Goal: Information Seeking & Learning: Learn about a topic

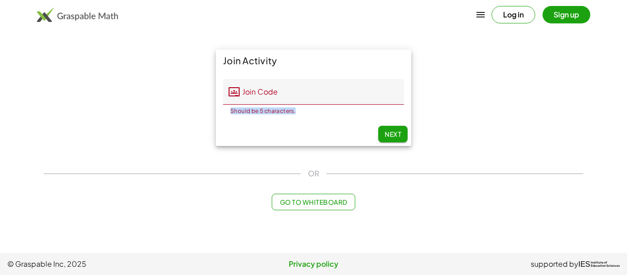
drag, startPoint x: 230, startPoint y: 110, endPoint x: 315, endPoint y: 112, distance: 84.5
click at [315, 112] on div "Should be 5 characters." at bounding box center [313, 111] width 166 height 6
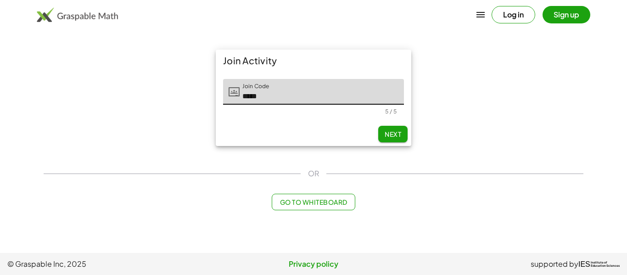
type input "*****"
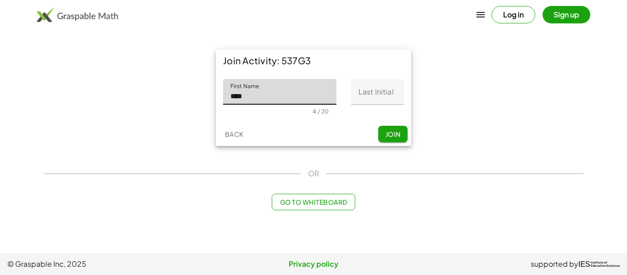
type input "****"
click at [388, 88] on input "Last Initial" at bounding box center [377, 92] width 53 height 26
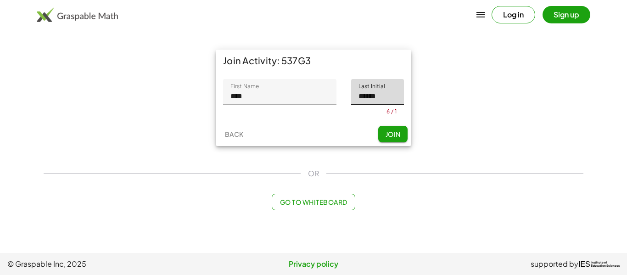
click at [392, 133] on button "Join" at bounding box center [392, 134] width 29 height 17
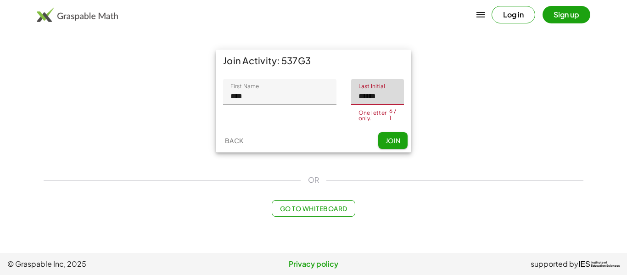
click at [391, 94] on input "******" at bounding box center [377, 92] width 53 height 26
type input "*"
click at [391, 138] on span "Join" at bounding box center [392, 140] width 15 height 8
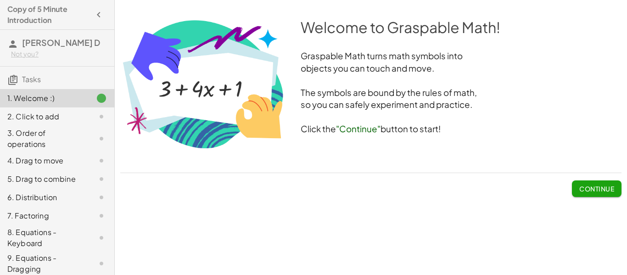
click at [581, 188] on span "Continue" at bounding box center [596, 189] width 35 height 8
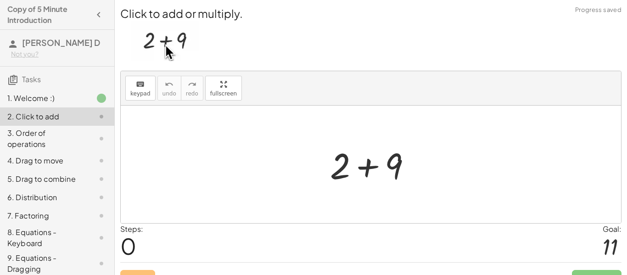
click at [368, 171] on div at bounding box center [374, 164] width 98 height 47
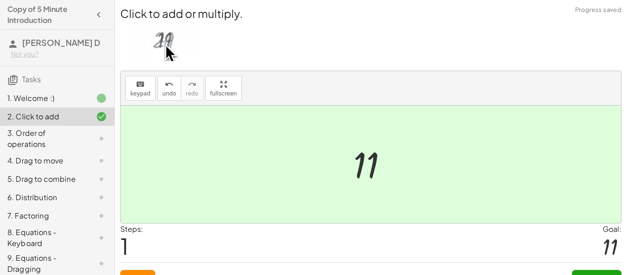
scroll to position [17, 0]
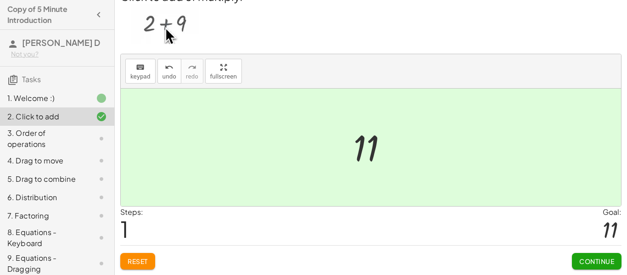
click at [588, 263] on span "Continue" at bounding box center [596, 261] width 35 height 8
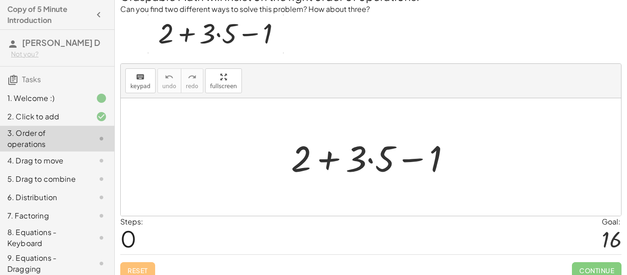
click at [414, 160] on div at bounding box center [374, 157] width 176 height 47
click at [371, 161] on div at bounding box center [374, 157] width 176 height 47
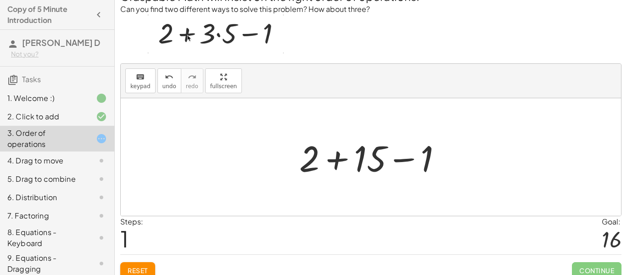
click at [400, 162] on div at bounding box center [374, 157] width 159 height 47
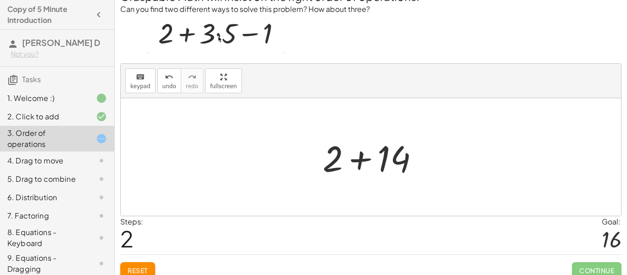
click at [357, 161] on div at bounding box center [374, 157] width 112 height 47
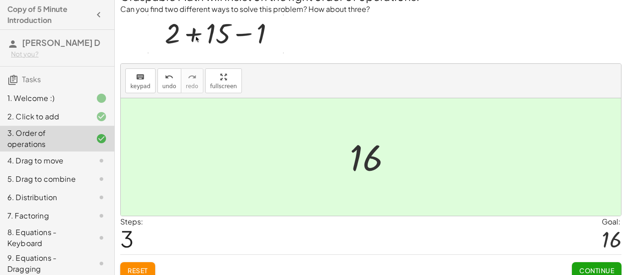
click at [591, 268] on span "Continue" at bounding box center [596, 270] width 35 height 8
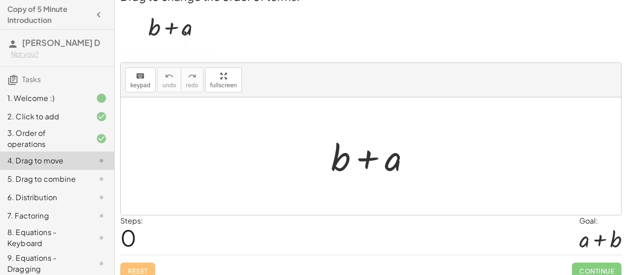
click at [369, 156] on div at bounding box center [374, 156] width 96 height 47
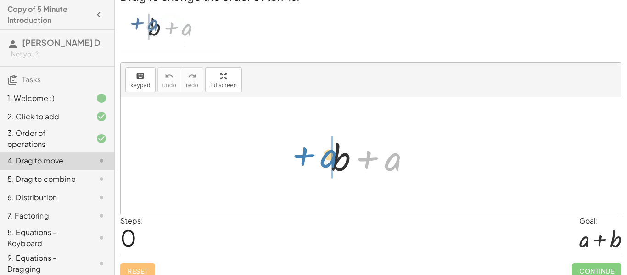
drag, startPoint x: 389, startPoint y: 162, endPoint x: 325, endPoint y: 159, distance: 64.3
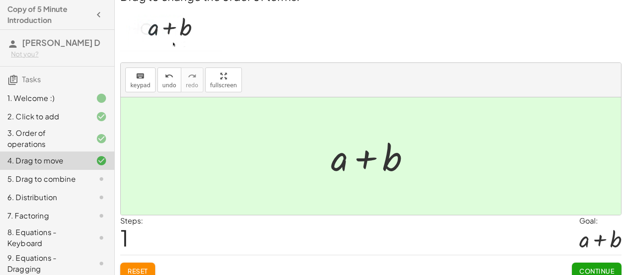
scroll to position [27, 0]
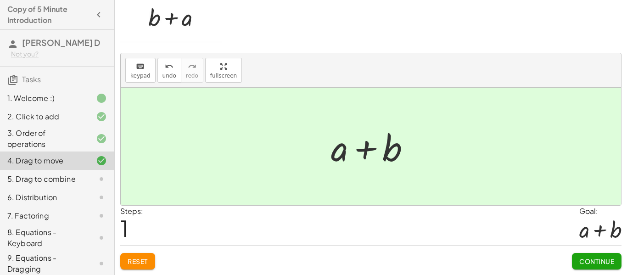
click at [587, 259] on span "Continue" at bounding box center [596, 261] width 35 height 8
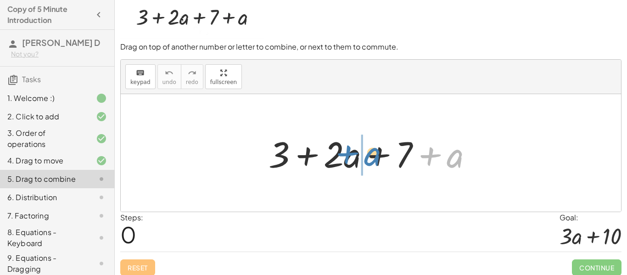
drag, startPoint x: 452, startPoint y: 155, endPoint x: 371, endPoint y: 153, distance: 80.8
click at [371, 153] on div at bounding box center [374, 152] width 221 height 47
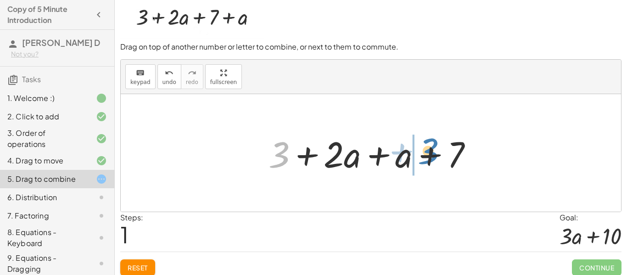
drag, startPoint x: 281, startPoint y: 152, endPoint x: 429, endPoint y: 148, distance: 148.3
click at [429, 148] on div at bounding box center [374, 152] width 221 height 47
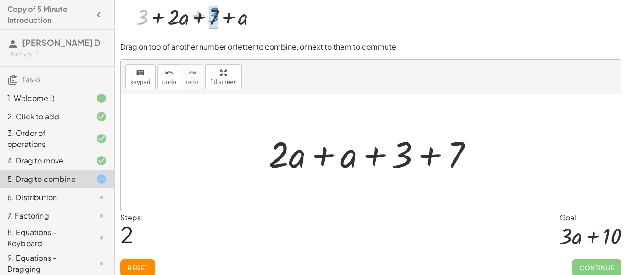
click at [429, 157] on div at bounding box center [374, 152] width 221 height 47
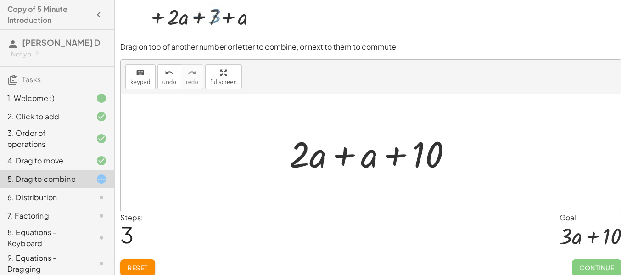
click at [352, 157] on div at bounding box center [374, 152] width 179 height 47
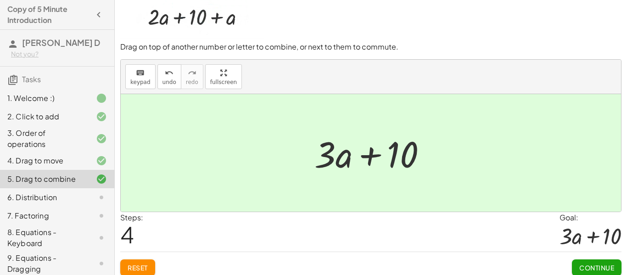
click at [587, 264] on span "Continue" at bounding box center [596, 267] width 35 height 8
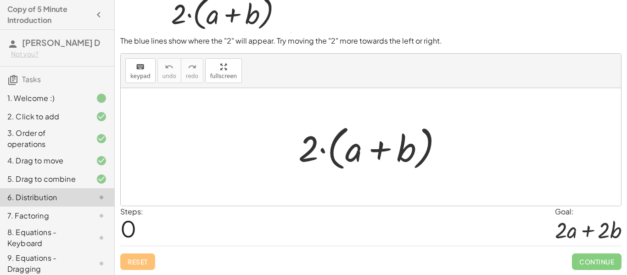
click at [384, 148] on div at bounding box center [374, 147] width 161 height 53
click at [319, 150] on div at bounding box center [374, 147] width 161 height 53
click at [310, 147] on div at bounding box center [374, 147] width 161 height 53
drag, startPoint x: 303, startPoint y: 150, endPoint x: 345, endPoint y: 151, distance: 41.3
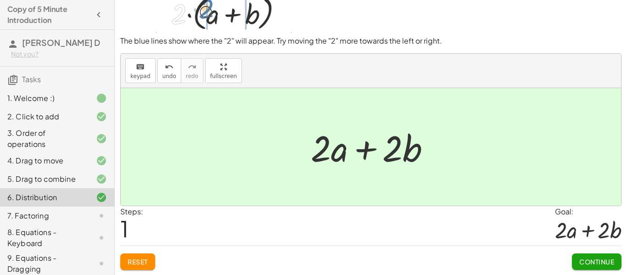
click at [603, 265] on button "Continue" at bounding box center [597, 261] width 50 height 17
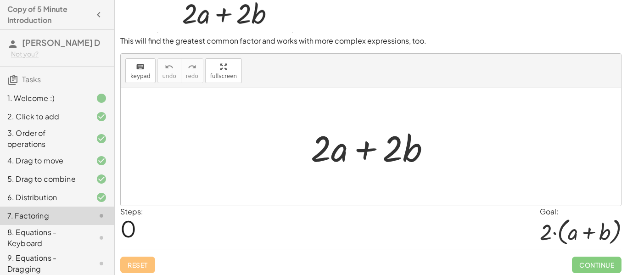
scroll to position [30, 0]
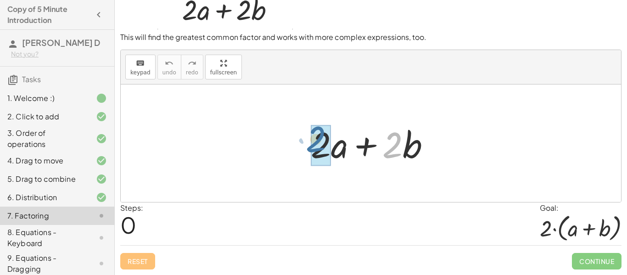
drag, startPoint x: 392, startPoint y: 144, endPoint x: 314, endPoint y: 139, distance: 77.3
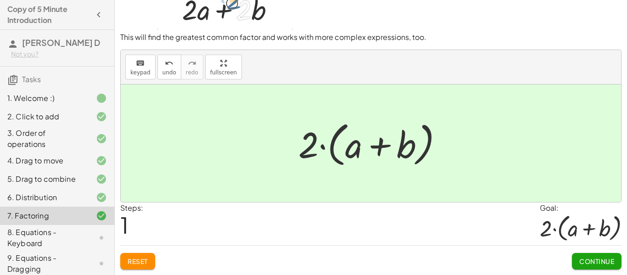
click at [598, 257] on span "Continue" at bounding box center [596, 261] width 35 height 8
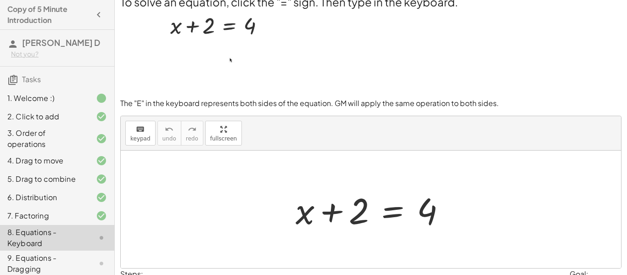
scroll to position [12, 0]
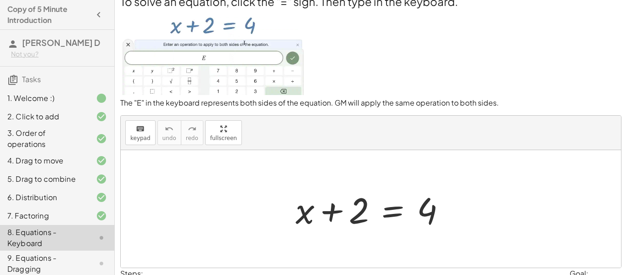
click at [241, 42] on img at bounding box center [212, 52] width 185 height 86
click at [397, 214] on div at bounding box center [374, 208] width 167 height 47
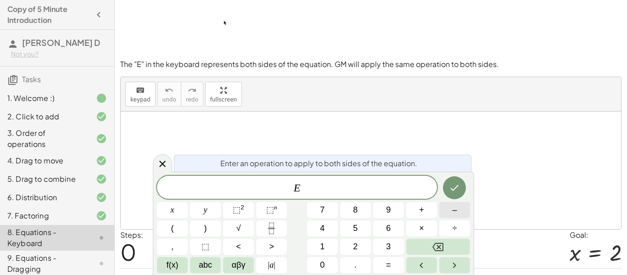
scroll to position [52, 0]
click at [456, 214] on span "–" at bounding box center [454, 210] width 5 height 12
click at [355, 249] on span "2" at bounding box center [355, 247] width 5 height 12
click at [455, 197] on button "Done" at bounding box center [454, 187] width 23 height 23
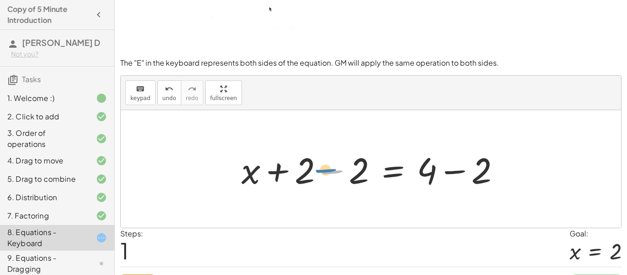
drag, startPoint x: 332, startPoint y: 172, endPoint x: 327, endPoint y: 171, distance: 5.1
click at [327, 171] on div at bounding box center [374, 169] width 275 height 47
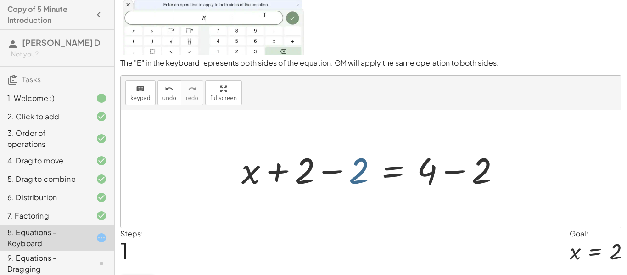
click at [353, 172] on div at bounding box center [374, 169] width 275 height 47
click at [336, 169] on div at bounding box center [374, 169] width 275 height 47
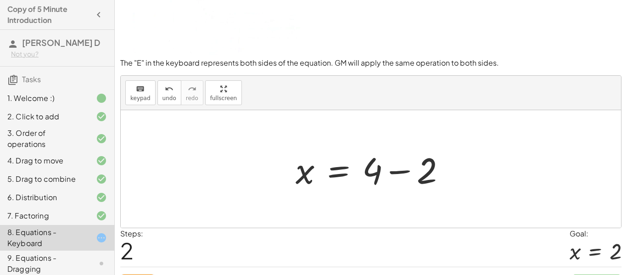
click at [401, 171] on div at bounding box center [374, 169] width 167 height 47
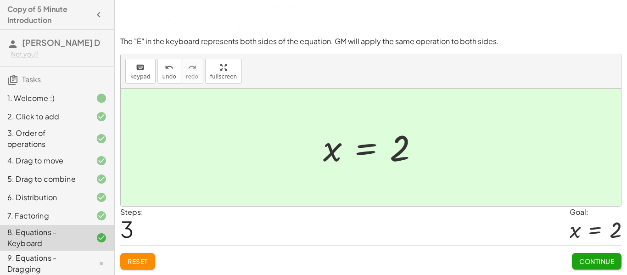
click at [591, 255] on button "Continue" at bounding box center [597, 261] width 50 height 17
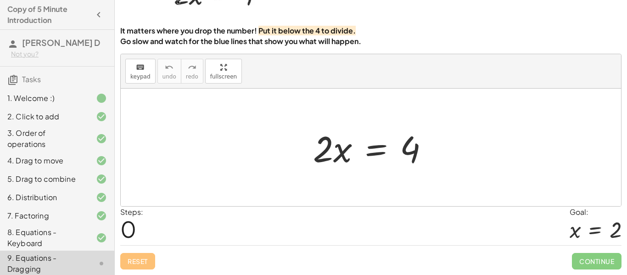
scroll to position [68, 0]
click at [346, 151] on div at bounding box center [374, 147] width 132 height 47
click at [376, 150] on div at bounding box center [374, 147] width 132 height 47
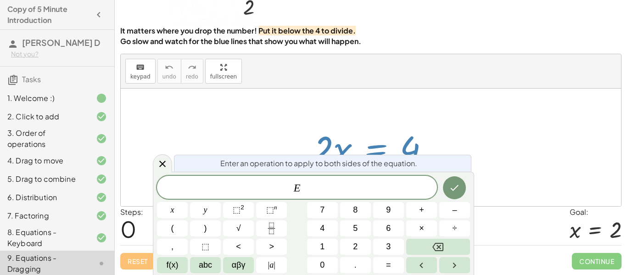
scroll to position [1, 0]
click at [354, 264] on span "." at bounding box center [355, 265] width 2 height 12
click at [432, 246] on icon "Backspace" at bounding box center [437, 246] width 11 height 11
click at [418, 230] on button "×" at bounding box center [421, 228] width 31 height 16
click at [357, 248] on span "2" at bounding box center [355, 247] width 5 height 12
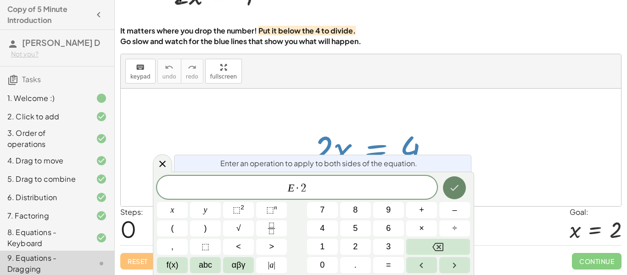
click at [455, 182] on icon "Done" at bounding box center [454, 187] width 11 height 11
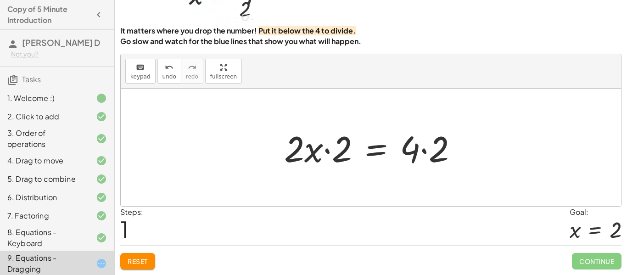
click at [325, 150] on div at bounding box center [375, 147] width 190 height 47
click at [423, 151] on div at bounding box center [375, 147] width 190 height 47
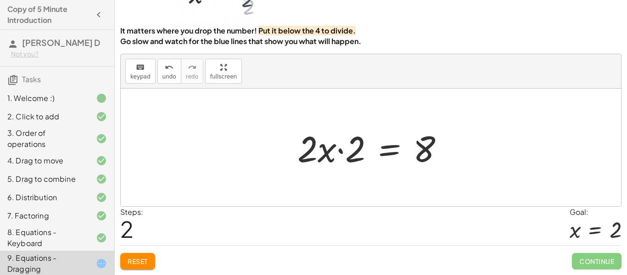
click at [339, 152] on div at bounding box center [374, 147] width 163 height 47
click at [157, 263] on div "Reset Continue" at bounding box center [370, 257] width 501 height 24
click at [151, 263] on button "Reset" at bounding box center [137, 261] width 35 height 17
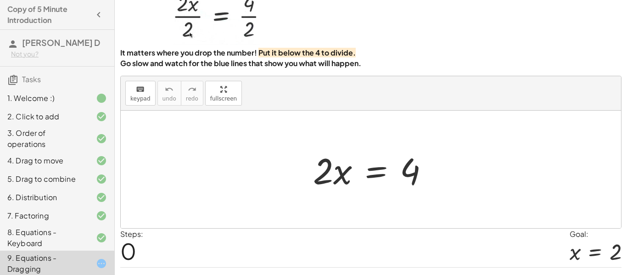
scroll to position [47, 0]
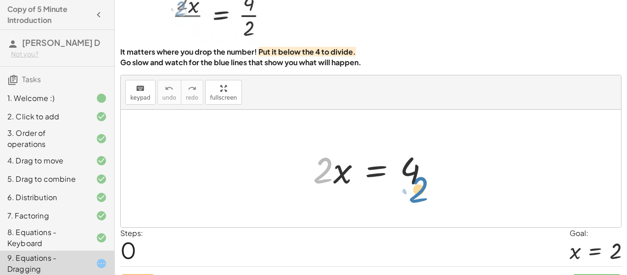
drag, startPoint x: 320, startPoint y: 170, endPoint x: 414, endPoint y: 190, distance: 95.6
click at [414, 190] on div at bounding box center [374, 168] width 132 height 47
drag, startPoint x: 322, startPoint y: 170, endPoint x: 414, endPoint y: 195, distance: 95.7
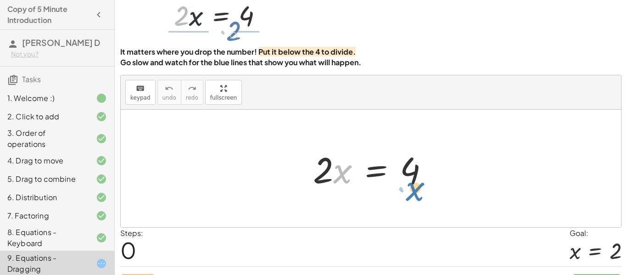
drag, startPoint x: 341, startPoint y: 168, endPoint x: 412, endPoint y: 185, distance: 73.1
click at [412, 185] on div at bounding box center [374, 168] width 132 height 47
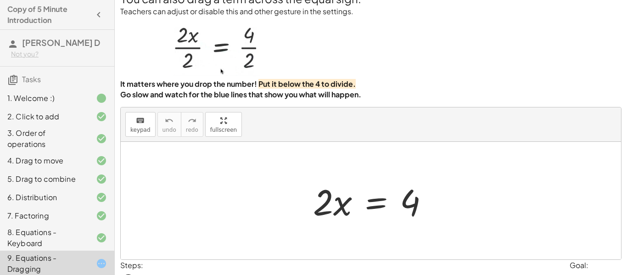
scroll to position [14, 0]
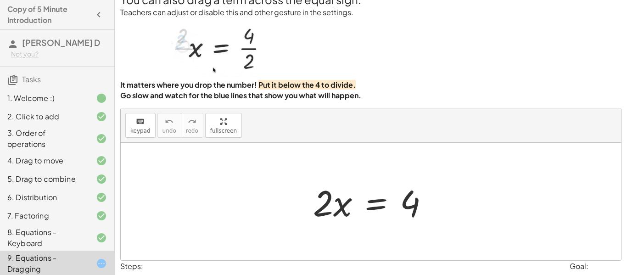
click at [207, 19] on img at bounding box center [216, 47] width 105 height 59
click at [221, 70] on img at bounding box center [216, 47] width 105 height 59
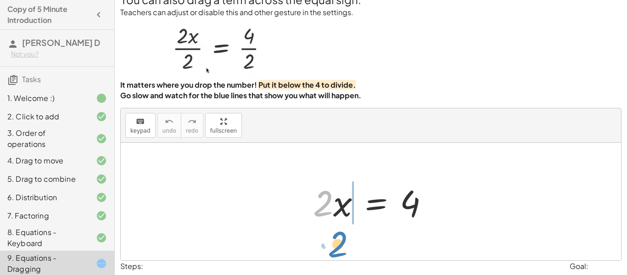
drag, startPoint x: 323, startPoint y: 201, endPoint x: 338, endPoint y: 240, distance: 41.7
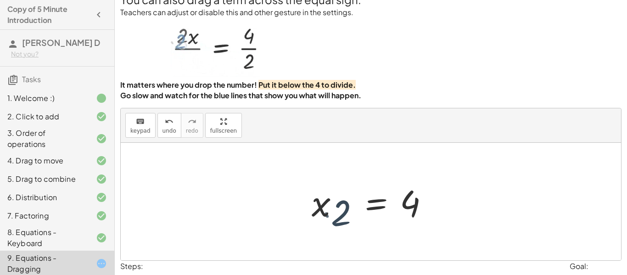
scroll to position [68, 0]
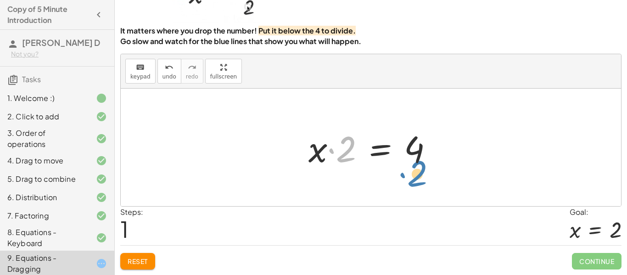
drag, startPoint x: 347, startPoint y: 149, endPoint x: 416, endPoint y: 176, distance: 74.4
drag, startPoint x: 342, startPoint y: 156, endPoint x: 287, endPoint y: 165, distance: 55.8
click at [287, 165] on div "· 2 · x = 4 · 2 · 2 · x = 4" at bounding box center [371, 148] width 500 height 118
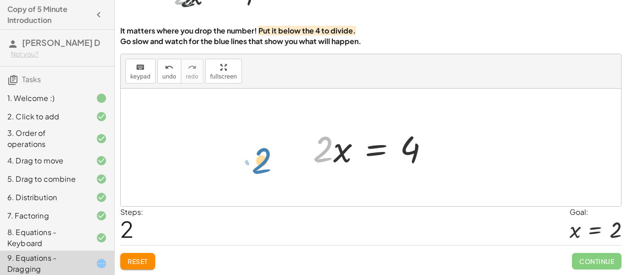
drag, startPoint x: 328, startPoint y: 149, endPoint x: 234, endPoint y: 152, distance: 94.2
drag, startPoint x: 332, startPoint y: 152, endPoint x: 329, endPoint y: 170, distance: 18.6
click at [329, 170] on div at bounding box center [374, 147] width 132 height 47
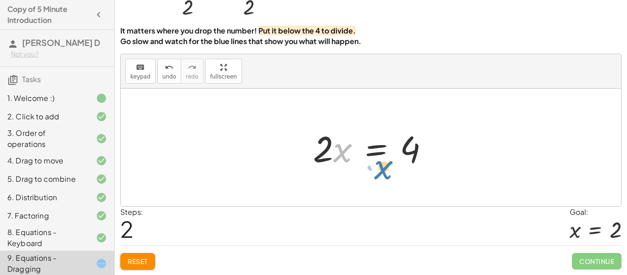
drag, startPoint x: 338, startPoint y: 154, endPoint x: 323, endPoint y: 153, distance: 15.2
click at [323, 153] on div at bounding box center [374, 147] width 132 height 47
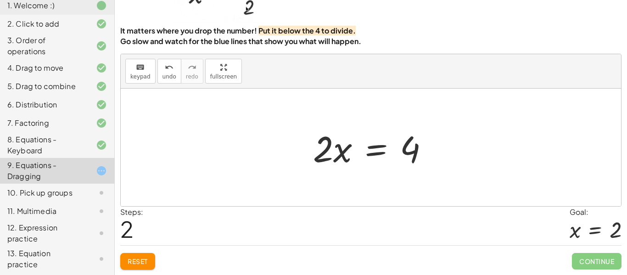
scroll to position [112, 0]
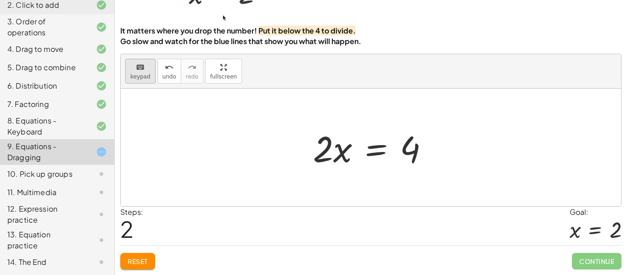
click at [126, 73] on button "keyboard keypad" at bounding box center [140, 71] width 30 height 25
click at [151, 73] on button "keyboard keypad" at bounding box center [140, 71] width 30 height 25
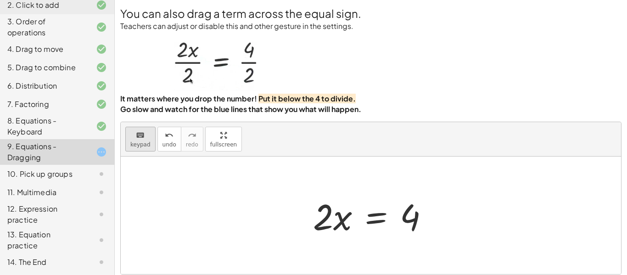
click at [139, 139] on icon "keyboard" at bounding box center [140, 135] width 9 height 11
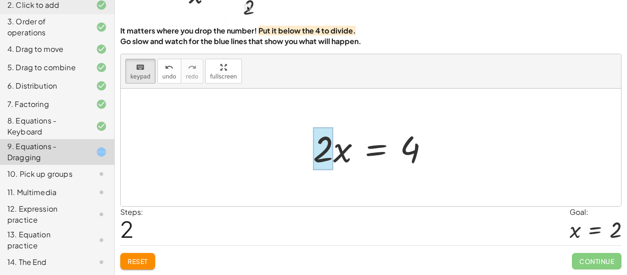
click at [331, 155] on div at bounding box center [323, 148] width 20 height 43
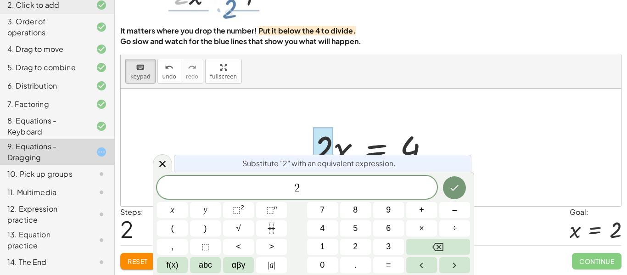
click at [349, 140] on div at bounding box center [374, 147] width 132 height 47
click at [320, 191] on span "2" at bounding box center [297, 188] width 280 height 13
click at [359, 134] on div at bounding box center [374, 147] width 132 height 47
click at [163, 159] on icon at bounding box center [162, 163] width 11 height 11
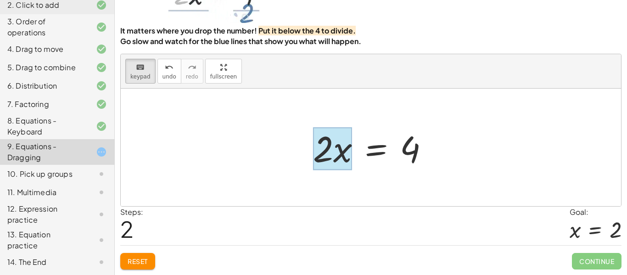
click at [347, 150] on div at bounding box center [332, 148] width 39 height 43
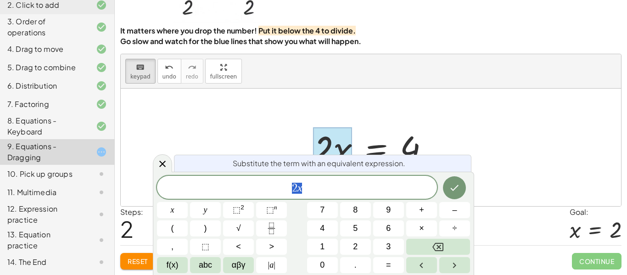
scroll to position [2, 0]
click at [459, 231] on button "÷" at bounding box center [454, 228] width 31 height 16
click at [446, 247] on button "Backspace" at bounding box center [438, 247] width 64 height 16
click at [404, 148] on div at bounding box center [374, 147] width 132 height 47
click at [354, 144] on div at bounding box center [374, 147] width 132 height 47
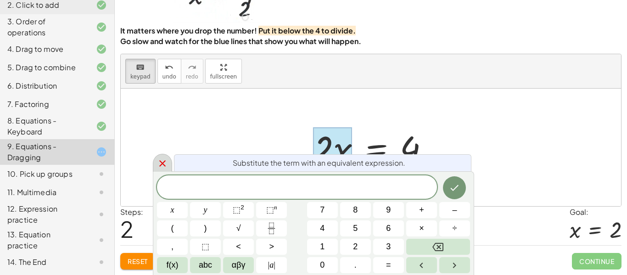
click at [153, 162] on div at bounding box center [162, 163] width 19 height 18
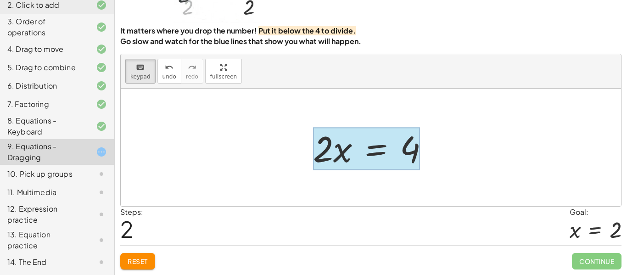
click at [356, 154] on div at bounding box center [366, 148] width 107 height 43
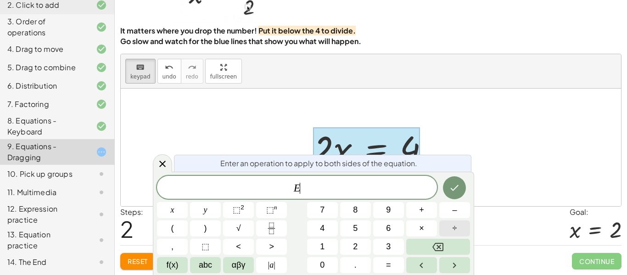
click at [447, 230] on button "÷" at bounding box center [454, 228] width 31 height 16
click at [352, 250] on button "2" at bounding box center [355, 247] width 31 height 16
click at [458, 185] on icon "Done" at bounding box center [454, 187] width 11 height 11
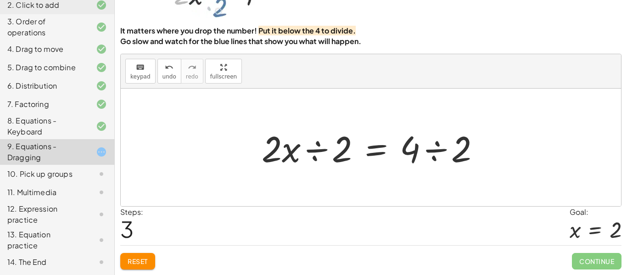
click at [434, 155] on div at bounding box center [374, 147] width 235 height 47
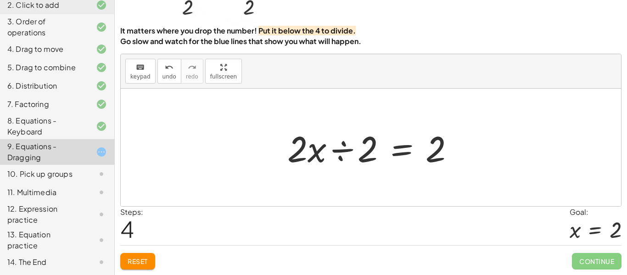
click at [348, 147] on div at bounding box center [375, 147] width 184 height 47
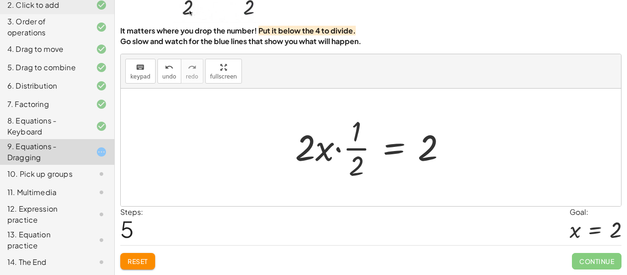
click at [312, 153] on div at bounding box center [375, 147] width 168 height 71
click at [320, 149] on div at bounding box center [375, 147] width 168 height 71
click at [301, 148] on div at bounding box center [375, 147] width 168 height 71
drag, startPoint x: 301, startPoint y: 148, endPoint x: 345, endPoint y: 156, distance: 44.2
click at [345, 156] on div at bounding box center [375, 147] width 168 height 71
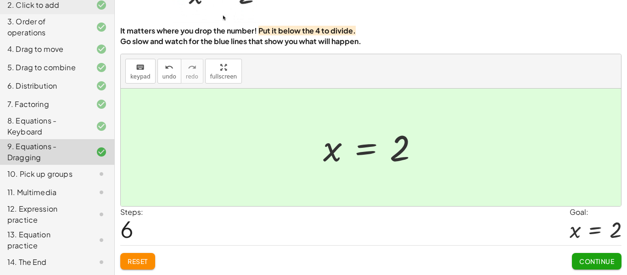
click at [582, 263] on span "Continue" at bounding box center [596, 261] width 35 height 8
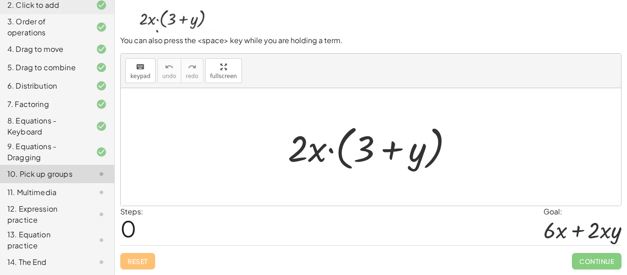
scroll to position [67, 0]
drag, startPoint x: 296, startPoint y: 151, endPoint x: 354, endPoint y: 146, distance: 58.0
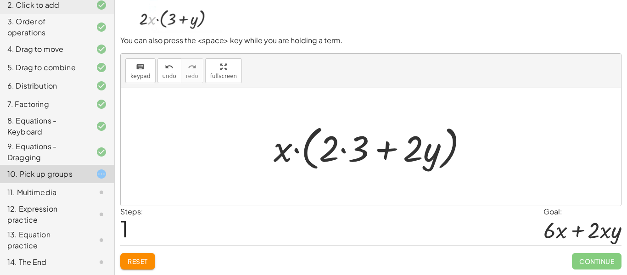
click at [343, 151] on div at bounding box center [374, 147] width 211 height 53
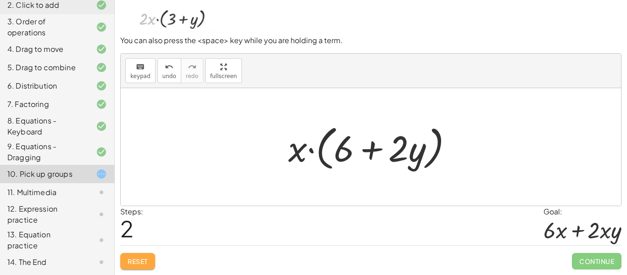
click at [135, 263] on span "Reset" at bounding box center [138, 261] width 20 height 8
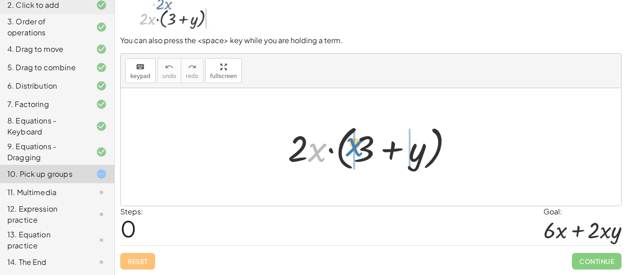
drag, startPoint x: 314, startPoint y: 159, endPoint x: 354, endPoint y: 156, distance: 40.5
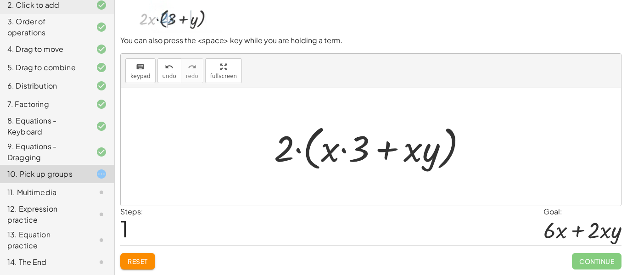
click at [344, 149] on div at bounding box center [373, 147] width 209 height 53
click at [421, 152] on div at bounding box center [373, 147] width 209 height 53
click at [346, 151] on div at bounding box center [373, 147] width 209 height 53
click at [133, 263] on span "Reset" at bounding box center [138, 261] width 20 height 8
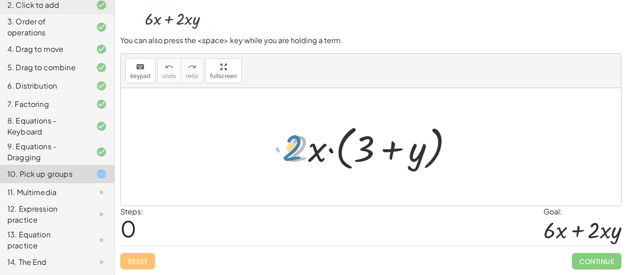
drag, startPoint x: 295, startPoint y: 146, endPoint x: 289, endPoint y: 146, distance: 5.6
click at [289, 146] on div at bounding box center [374, 147] width 182 height 53
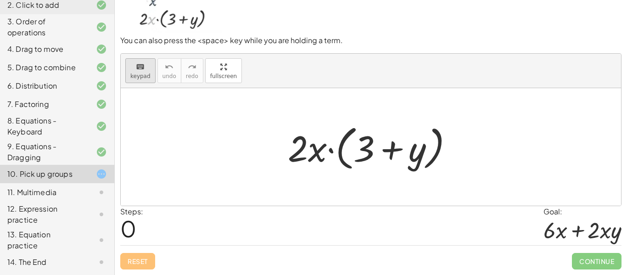
click at [140, 71] on icon "keyboard" at bounding box center [140, 67] width 9 height 11
drag, startPoint x: 297, startPoint y: 158, endPoint x: 321, endPoint y: 158, distance: 24.3
click at [129, 84] on div "keyboard keypad undo [PERSON_NAME] redo fullscreen" at bounding box center [371, 71] width 500 height 34
click at [131, 80] on button "keyboard keypad" at bounding box center [140, 70] width 30 height 25
drag, startPoint x: 289, startPoint y: 145, endPoint x: 295, endPoint y: 146, distance: 5.8
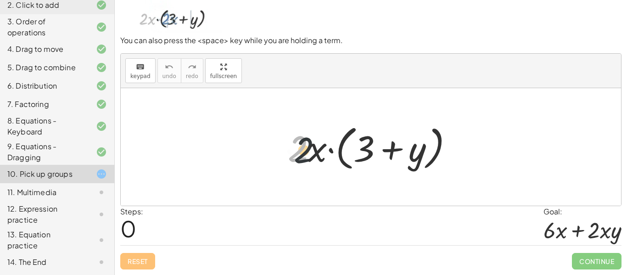
click at [295, 146] on div at bounding box center [374, 147] width 182 height 53
drag, startPoint x: 310, startPoint y: 147, endPoint x: 331, endPoint y: 157, distance: 23.4
click at [331, 157] on div at bounding box center [374, 147] width 182 height 53
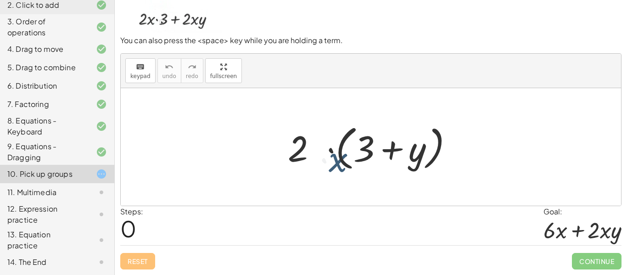
click at [331, 157] on div at bounding box center [374, 147] width 182 height 53
click at [316, 150] on div at bounding box center [374, 147] width 182 height 53
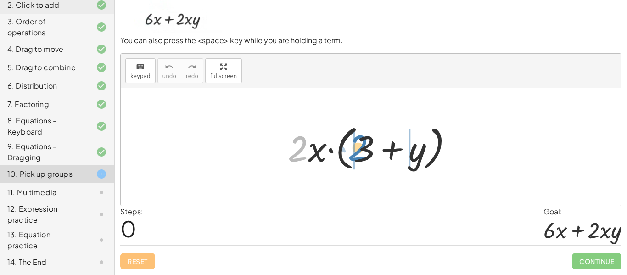
drag, startPoint x: 302, startPoint y: 148, endPoint x: 361, endPoint y: 147, distance: 58.3
click at [361, 147] on div at bounding box center [374, 147] width 182 height 53
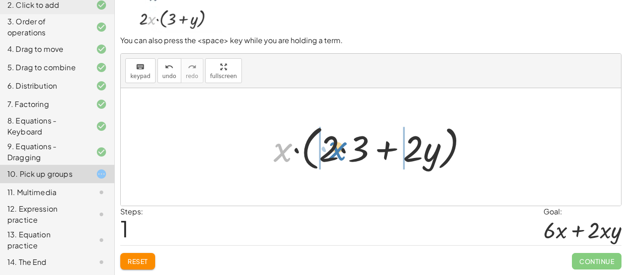
drag, startPoint x: 285, startPoint y: 153, endPoint x: 341, endPoint y: 152, distance: 56.0
click at [341, 152] on div at bounding box center [374, 147] width 211 height 53
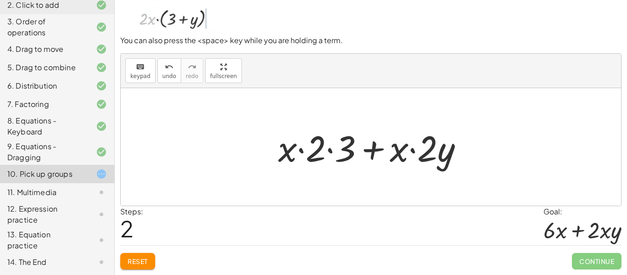
click at [141, 261] on span "Reset" at bounding box center [138, 261] width 20 height 8
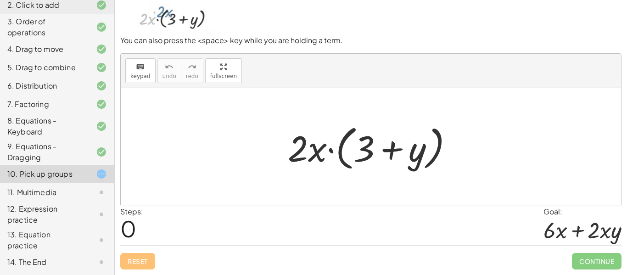
click at [336, 167] on div at bounding box center [374, 147] width 182 height 53
click at [143, 78] on span "keypad" at bounding box center [140, 76] width 20 height 6
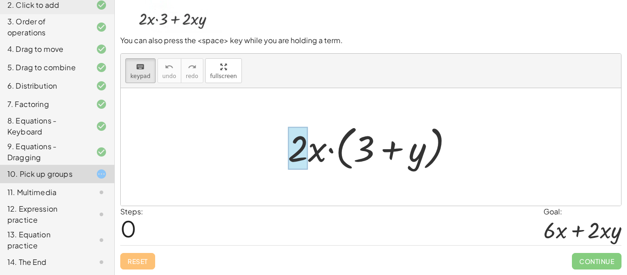
click at [306, 153] on div at bounding box center [298, 148] width 20 height 43
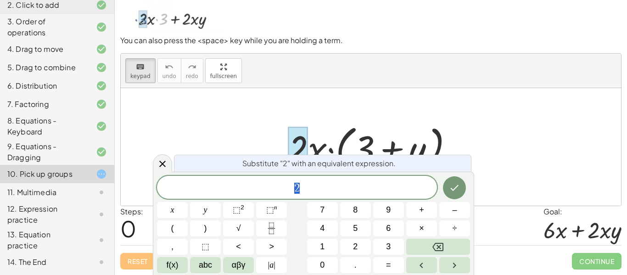
click at [331, 194] on span "2" at bounding box center [297, 188] width 280 height 13
click at [165, 165] on icon at bounding box center [162, 163] width 11 height 11
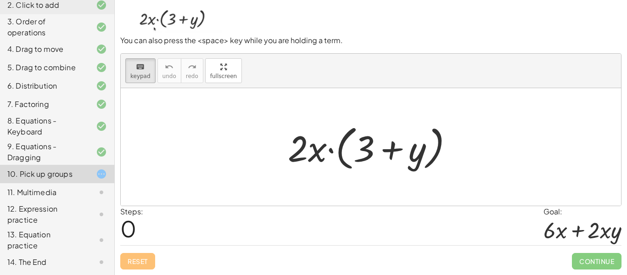
drag, startPoint x: 332, startPoint y: 151, endPoint x: 331, endPoint y: 122, distance: 28.9
click at [331, 122] on div at bounding box center [374, 147] width 182 height 53
drag, startPoint x: 313, startPoint y: 174, endPoint x: 327, endPoint y: 105, distance: 70.2
click at [327, 105] on div "· 2 · x · ( + 3 + y )" at bounding box center [371, 147] width 500 height 118
drag, startPoint x: 297, startPoint y: 152, endPoint x: 296, endPoint y: 205, distance: 52.8
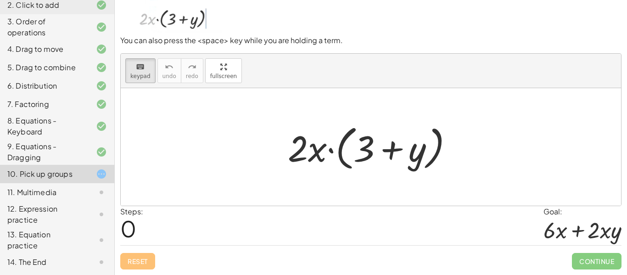
click at [439, 75] on div "keyboard keypad undo [PERSON_NAME] redo fullscreen" at bounding box center [371, 71] width 500 height 34
drag, startPoint x: 328, startPoint y: 139, endPoint x: 305, endPoint y: 169, distance: 37.4
click at [366, 148] on div "· 2 · x · ( + 3 + y )" at bounding box center [366, 148] width 0 height 0
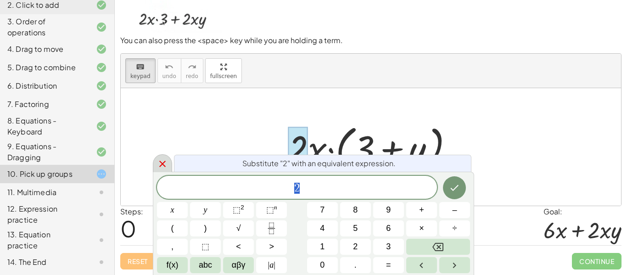
click at [158, 169] on div at bounding box center [162, 163] width 19 height 18
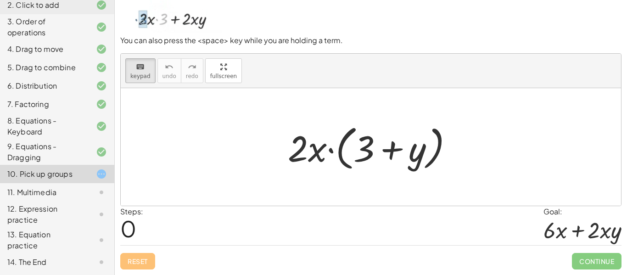
drag, startPoint x: 319, startPoint y: 151, endPoint x: 330, endPoint y: 140, distance: 14.9
click at [330, 140] on div at bounding box center [374, 147] width 182 height 53
drag, startPoint x: 306, startPoint y: 147, endPoint x: 207, endPoint y: 151, distance: 99.7
drag, startPoint x: 294, startPoint y: 158, endPoint x: 288, endPoint y: 154, distance: 7.6
click at [296, 151] on div at bounding box center [298, 148] width 20 height 43
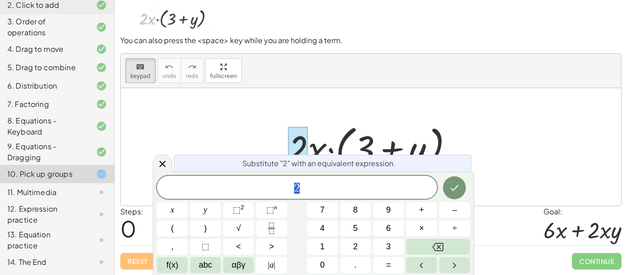
scroll to position [4, 0]
click at [157, 169] on icon at bounding box center [162, 163] width 11 height 11
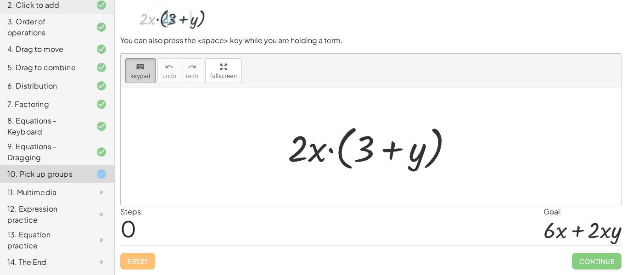
click at [143, 78] on span "keypad" at bounding box center [140, 76] width 20 height 6
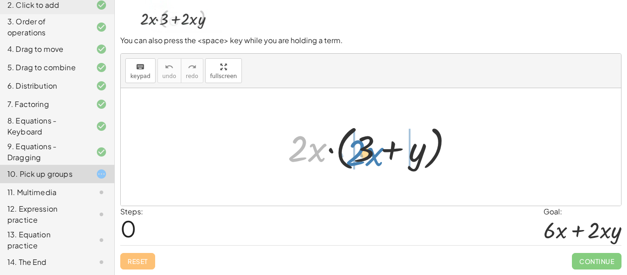
drag, startPoint x: 306, startPoint y: 150, endPoint x: 363, endPoint y: 154, distance: 57.1
click at [363, 154] on div at bounding box center [374, 147] width 182 height 53
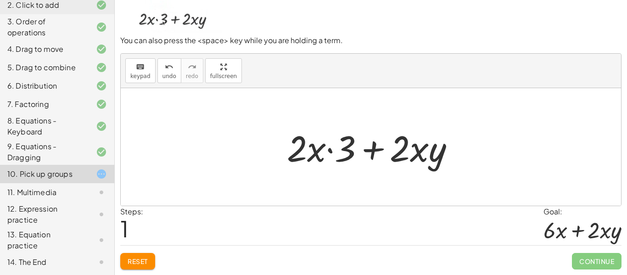
click at [333, 151] on div at bounding box center [374, 146] width 185 height 47
click at [327, 151] on div at bounding box center [374, 146] width 185 height 47
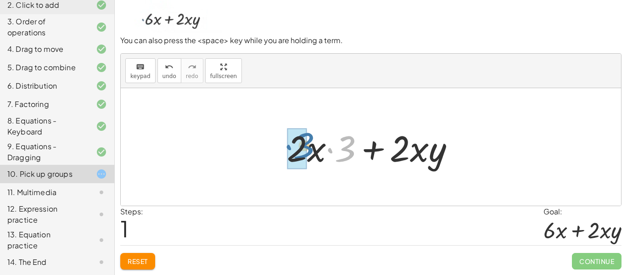
drag, startPoint x: 347, startPoint y: 149, endPoint x: 304, endPoint y: 146, distance: 43.3
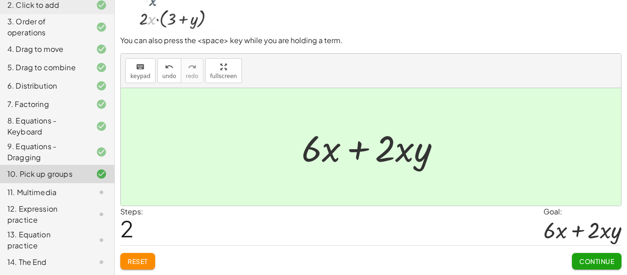
click at [579, 264] on span "Continue" at bounding box center [596, 261] width 35 height 8
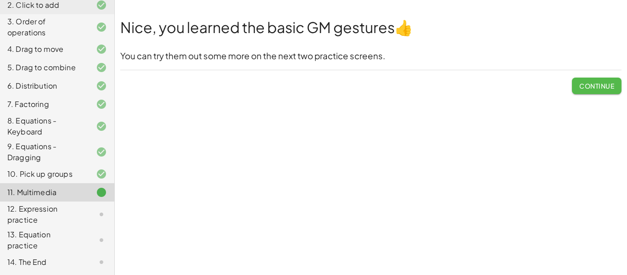
click at [579, 88] on span "Continue" at bounding box center [596, 86] width 35 height 8
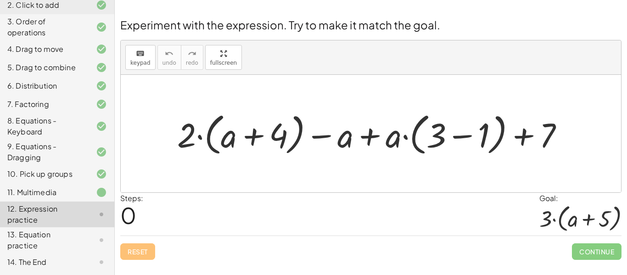
click at [200, 137] on div at bounding box center [374, 134] width 403 height 50
drag, startPoint x: 193, startPoint y: 136, endPoint x: 229, endPoint y: 138, distance: 36.3
click at [229, 138] on div at bounding box center [374, 134] width 403 height 50
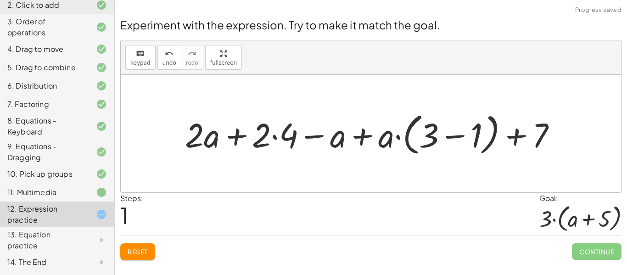
click at [278, 137] on div at bounding box center [374, 134] width 388 height 50
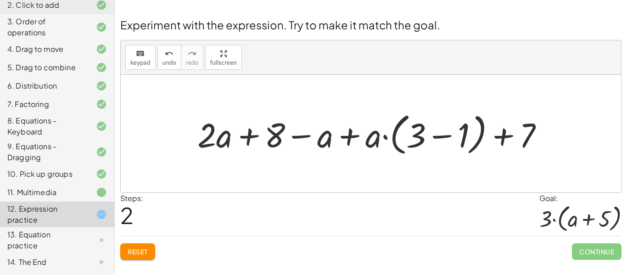
click at [443, 135] on div at bounding box center [374, 134] width 363 height 50
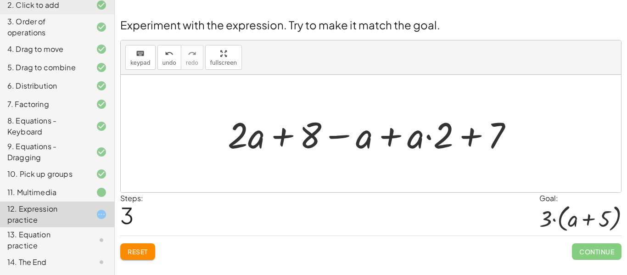
click at [428, 137] on div at bounding box center [374, 133] width 302 height 47
click at [339, 137] on div at bounding box center [374, 133] width 302 height 47
click at [287, 140] on div at bounding box center [374, 133] width 302 height 47
click at [472, 132] on div at bounding box center [374, 133] width 302 height 47
click at [384, 136] on div at bounding box center [374, 133] width 302 height 47
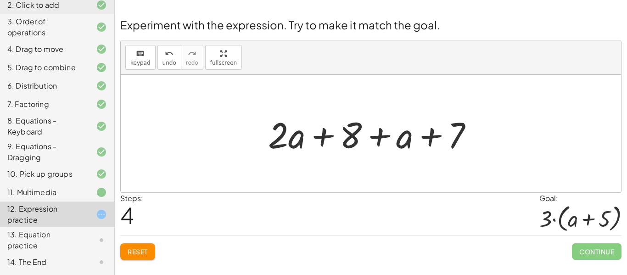
click at [379, 134] on div at bounding box center [374, 133] width 222 height 47
click at [428, 134] on div at bounding box center [374, 133] width 222 height 47
drag, startPoint x: 461, startPoint y: 129, endPoint x: 379, endPoint y: 124, distance: 81.8
click at [379, 124] on div at bounding box center [374, 133] width 222 height 47
click at [375, 134] on div at bounding box center [374, 133] width 222 height 47
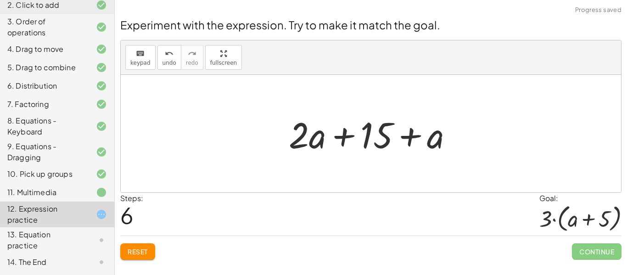
click at [339, 138] on div at bounding box center [374, 133] width 181 height 47
drag, startPoint x: 413, startPoint y: 136, endPoint x: 319, endPoint y: 131, distance: 93.3
click at [319, 131] on div at bounding box center [374, 133] width 181 height 47
click at [343, 138] on div at bounding box center [374, 133] width 181 height 47
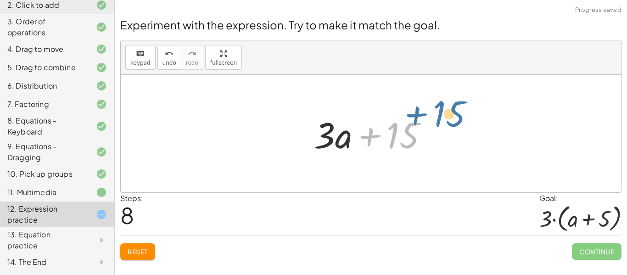
drag, startPoint x: 412, startPoint y: 134, endPoint x: 457, endPoint y: 112, distance: 49.9
click at [457, 112] on div "+ · 2 · ( + a + 4 ) − a + · a · ( + 3 − 1 ) + 7 + · 2 · a + · 2 · 4 − a + · a ·…" at bounding box center [371, 134] width 500 height 118
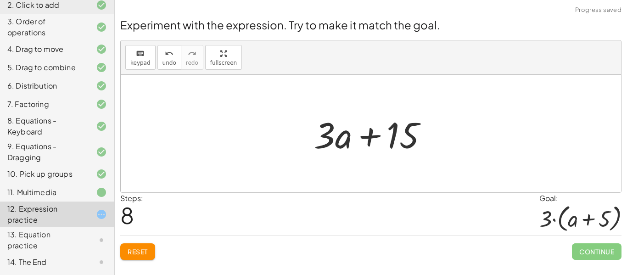
click at [357, 139] on div at bounding box center [374, 133] width 130 height 47
click at [371, 139] on div at bounding box center [374, 133] width 130 height 47
click at [146, 258] on button "Reset" at bounding box center [137, 251] width 35 height 17
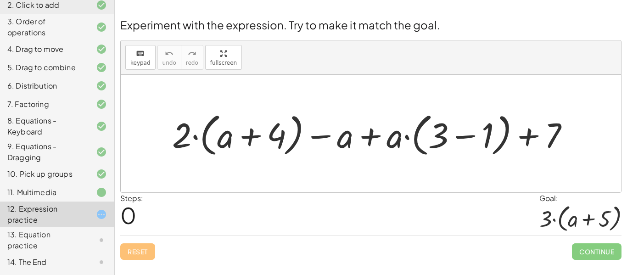
click at [371, 131] on div at bounding box center [375, 133] width 414 height 51
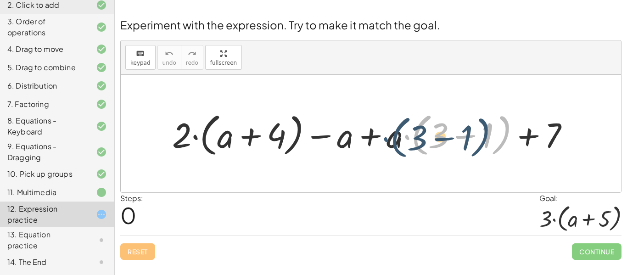
drag, startPoint x: 406, startPoint y: 134, endPoint x: 386, endPoint y: 137, distance: 20.8
click at [386, 137] on div at bounding box center [375, 133] width 414 height 51
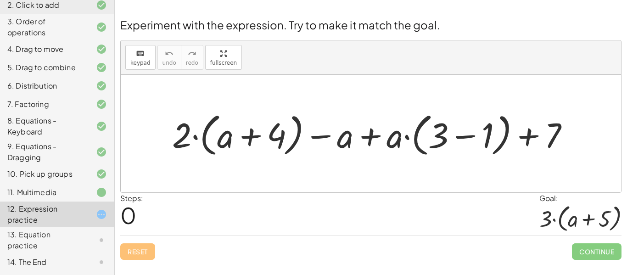
click at [469, 134] on div at bounding box center [375, 133] width 414 height 51
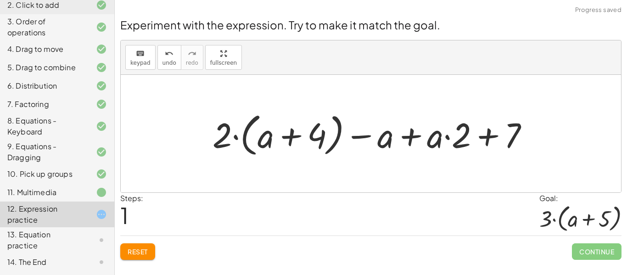
click at [491, 137] on div at bounding box center [374, 133] width 333 height 51
click at [489, 137] on div at bounding box center [374, 133] width 333 height 51
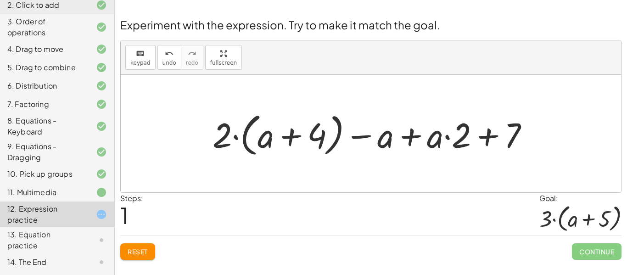
click at [489, 137] on div at bounding box center [374, 133] width 333 height 51
drag, startPoint x: 462, startPoint y: 134, endPoint x: 513, endPoint y: 134, distance: 50.5
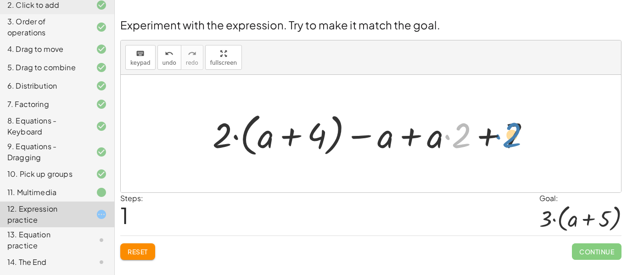
click at [513, 134] on div at bounding box center [374, 133] width 333 height 51
drag, startPoint x: 455, startPoint y: 136, endPoint x: 510, endPoint y: 140, distance: 55.7
click at [510, 140] on div at bounding box center [374, 133] width 333 height 51
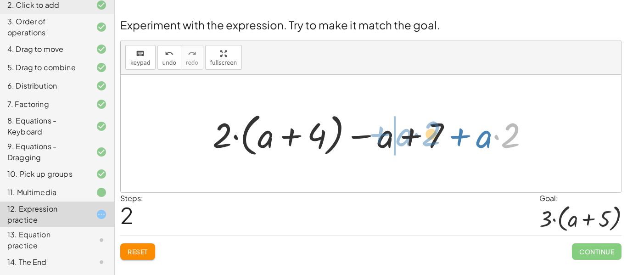
drag, startPoint x: 497, startPoint y: 136, endPoint x: 418, endPoint y: 134, distance: 79.4
click at [418, 134] on div at bounding box center [374, 133] width 333 height 51
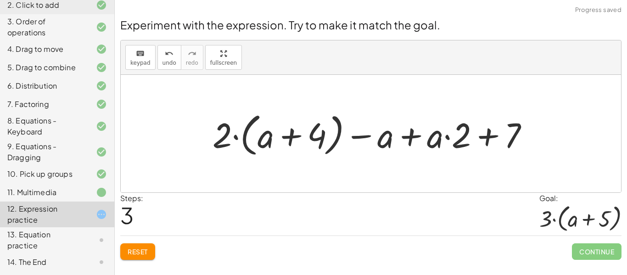
click at [515, 133] on div at bounding box center [374, 133] width 333 height 51
click at [482, 141] on div at bounding box center [374, 133] width 333 height 51
click at [394, 141] on div at bounding box center [374, 133] width 333 height 51
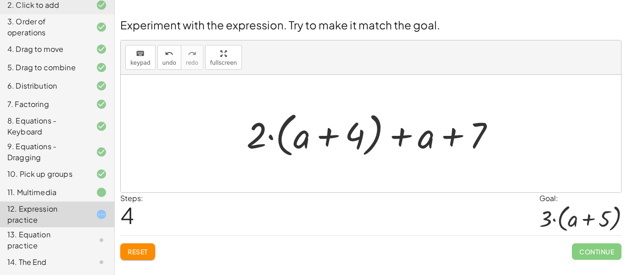
click at [452, 137] on div at bounding box center [374, 133] width 265 height 53
click at [327, 135] on div at bounding box center [374, 133] width 265 height 53
drag, startPoint x: 258, startPoint y: 135, endPoint x: 316, endPoint y: 129, distance: 58.6
click at [316, 129] on div at bounding box center [374, 133] width 265 height 53
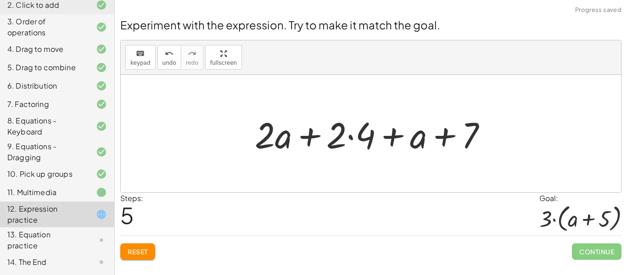
click at [340, 134] on div at bounding box center [374, 133] width 249 height 47
click at [352, 137] on div at bounding box center [374, 133] width 249 height 47
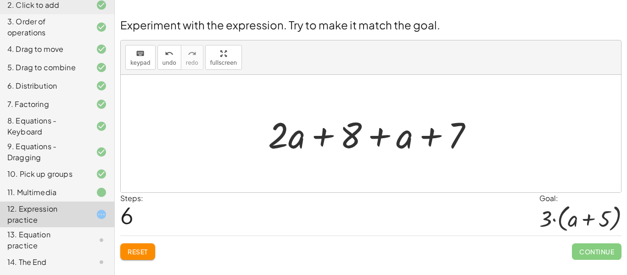
click at [146, 257] on button "Reset" at bounding box center [137, 251] width 35 height 17
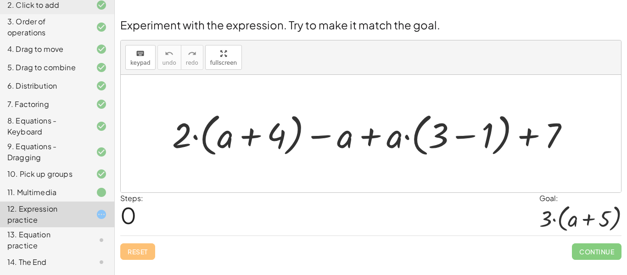
click at [197, 139] on div at bounding box center [375, 133] width 414 height 51
click at [260, 133] on div at bounding box center [375, 133] width 414 height 51
click at [323, 140] on div at bounding box center [375, 133] width 414 height 51
click at [380, 132] on div at bounding box center [375, 133] width 414 height 51
click at [450, 134] on div at bounding box center [375, 133] width 414 height 51
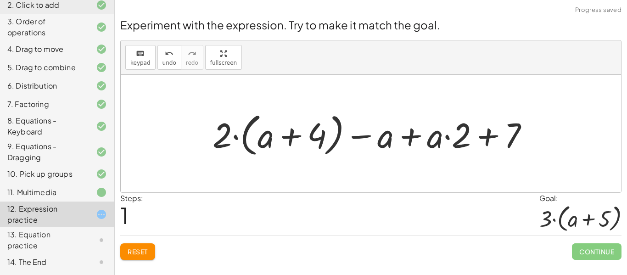
click at [454, 135] on div at bounding box center [374, 133] width 333 height 51
drag, startPoint x: 223, startPoint y: 134, endPoint x: 209, endPoint y: 126, distance: 16.1
click at [209, 126] on div at bounding box center [374, 133] width 333 height 51
click at [363, 143] on div at bounding box center [374, 133] width 333 height 51
click at [129, 247] on span "Reset" at bounding box center [138, 251] width 20 height 8
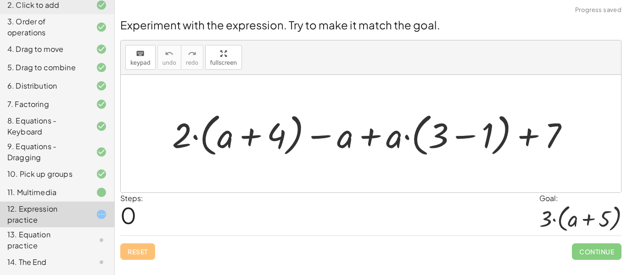
click at [469, 136] on div at bounding box center [375, 133] width 414 height 51
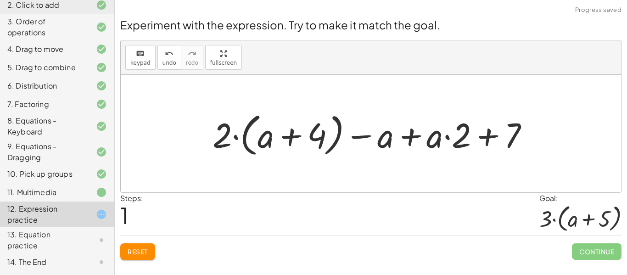
click at [491, 137] on div at bounding box center [374, 133] width 333 height 51
click at [146, 246] on button "Reset" at bounding box center [137, 251] width 35 height 17
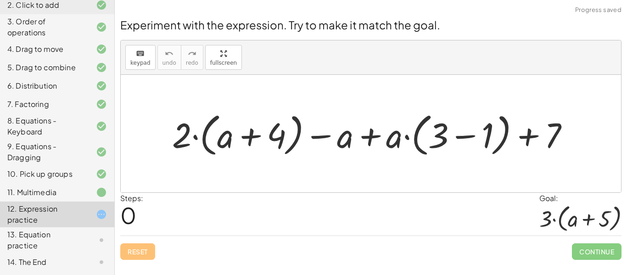
click at [530, 137] on div at bounding box center [375, 133] width 414 height 51
click at [398, 141] on div at bounding box center [375, 133] width 414 height 51
click at [462, 138] on div at bounding box center [375, 133] width 414 height 51
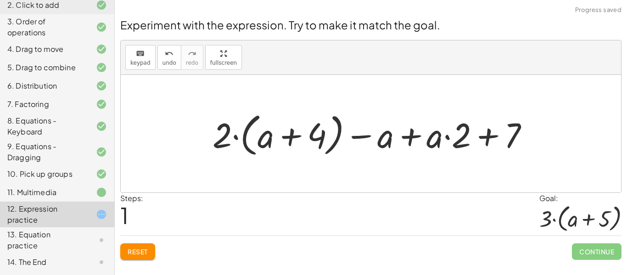
click at [416, 138] on div at bounding box center [374, 133] width 333 height 51
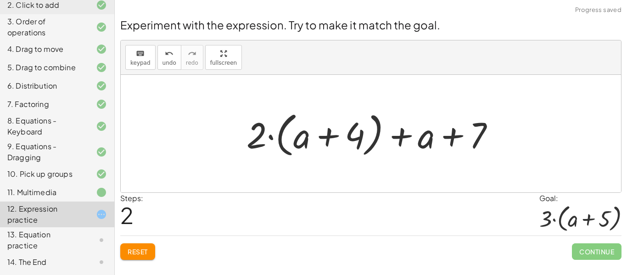
click at [454, 140] on div at bounding box center [374, 133] width 265 height 53
click at [402, 135] on div at bounding box center [374, 133] width 265 height 53
click at [261, 137] on div at bounding box center [374, 133] width 265 height 53
click at [278, 137] on div at bounding box center [374, 133] width 265 height 53
click at [300, 139] on div at bounding box center [374, 133] width 265 height 53
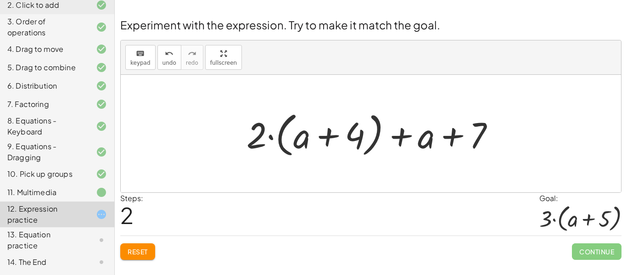
click at [342, 137] on div at bounding box center [374, 133] width 265 height 53
drag, startPoint x: 252, startPoint y: 131, endPoint x: 330, endPoint y: 131, distance: 77.6
click at [330, 131] on div at bounding box center [374, 133] width 265 height 53
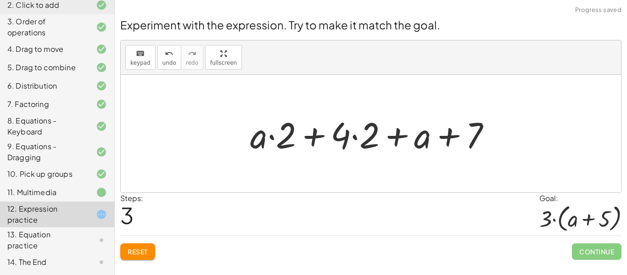
click at [325, 134] on div at bounding box center [375, 133] width 258 height 47
click at [272, 140] on div at bounding box center [375, 133] width 258 height 47
click at [358, 137] on div at bounding box center [375, 133] width 258 height 47
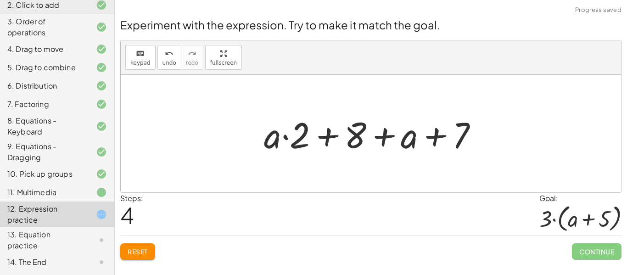
click at [334, 134] on div at bounding box center [374, 133] width 230 height 47
click at [369, 140] on div at bounding box center [374, 133] width 230 height 47
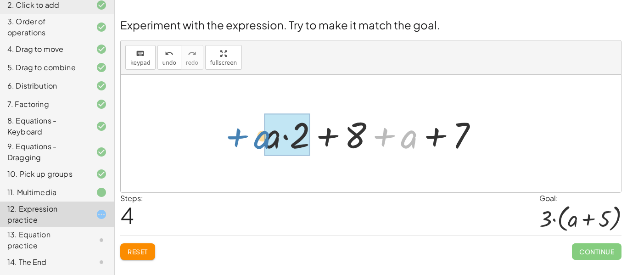
drag, startPoint x: 407, startPoint y: 137, endPoint x: 269, endPoint y: 138, distance: 138.2
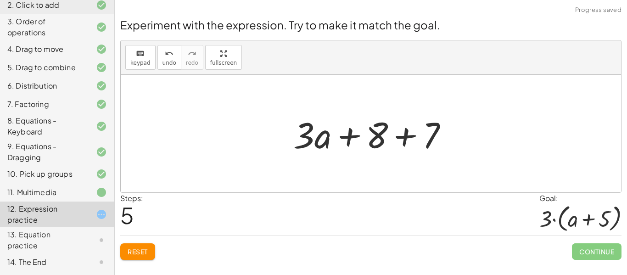
click at [321, 149] on div at bounding box center [374, 133] width 171 height 47
click at [404, 139] on div at bounding box center [374, 133] width 171 height 47
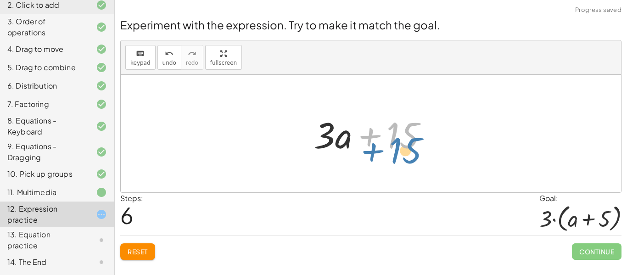
drag, startPoint x: 369, startPoint y: 133, endPoint x: 371, endPoint y: 143, distance: 10.5
click at [371, 143] on div at bounding box center [374, 133] width 130 height 47
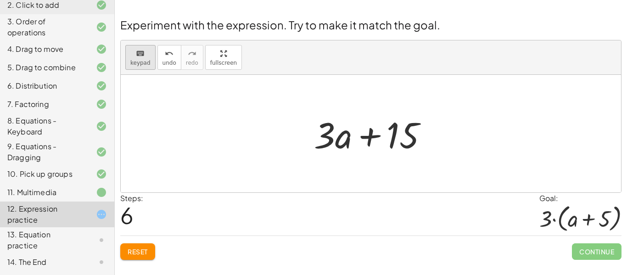
click at [141, 60] on span "keypad" at bounding box center [140, 63] width 20 height 6
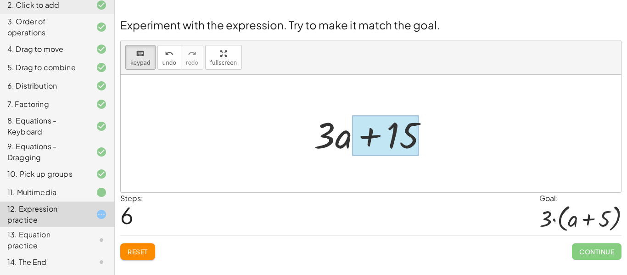
click at [372, 138] on div at bounding box center [385, 135] width 67 height 41
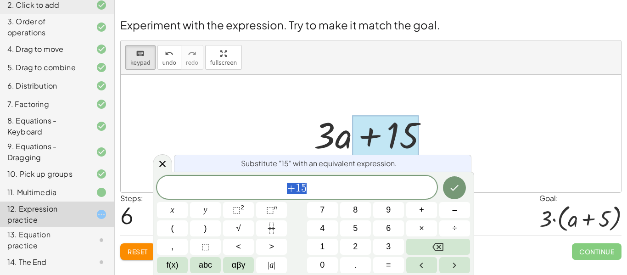
scroll to position [5, 0]
click at [432, 250] on button "Backspace" at bounding box center [438, 247] width 64 height 16
click at [351, 226] on button "5" at bounding box center [355, 228] width 31 height 16
click at [295, 185] on span "5" at bounding box center [297, 188] width 6 height 11
click at [204, 267] on span "abc" at bounding box center [205, 265] width 13 height 12
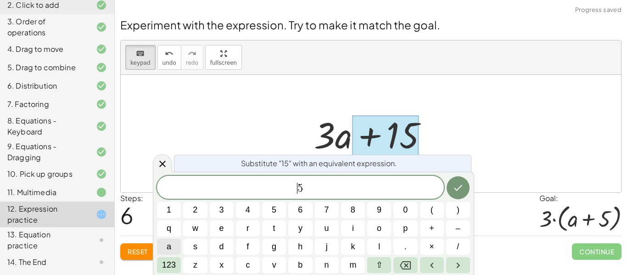
click at [171, 249] on button "a" at bounding box center [169, 247] width 24 height 16
click at [174, 261] on span "123" at bounding box center [169, 265] width 14 height 12
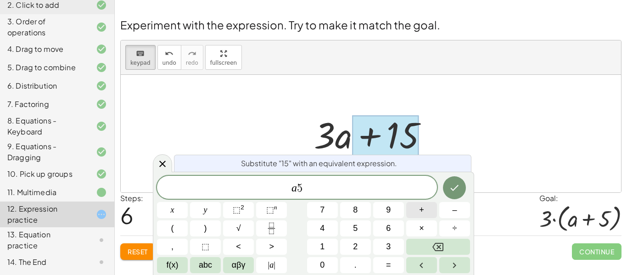
click at [426, 212] on button "+" at bounding box center [421, 210] width 31 height 16
click at [295, 190] on span "+" at bounding box center [297, 188] width 13 height 11
click at [437, 248] on icon "Backspace" at bounding box center [437, 246] width 11 height 11
click at [457, 184] on icon "Done" at bounding box center [454, 187] width 11 height 11
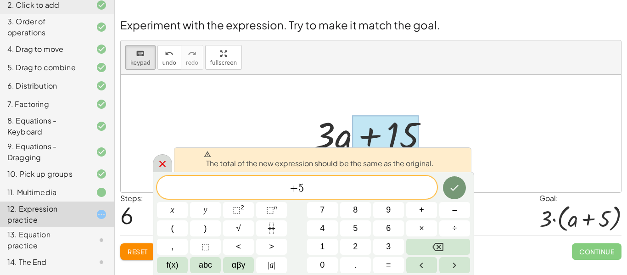
click at [168, 170] on div at bounding box center [162, 163] width 19 height 18
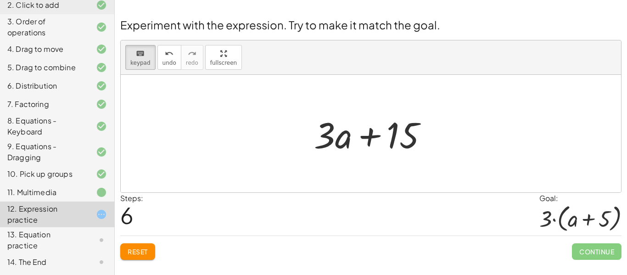
click at [148, 258] on button "Reset" at bounding box center [137, 251] width 35 height 17
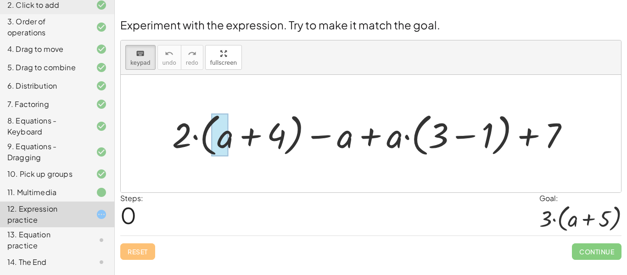
click at [218, 133] on div at bounding box center [219, 134] width 17 height 43
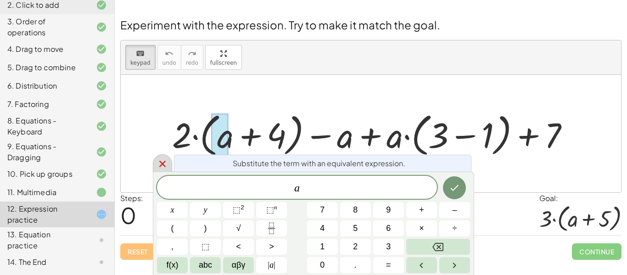
click at [163, 163] on icon at bounding box center [162, 163] width 11 height 11
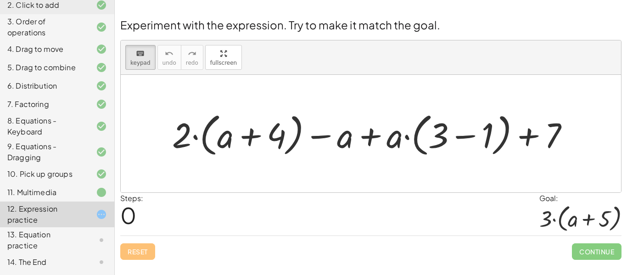
click at [266, 162] on div at bounding box center [371, 134] width 500 height 118
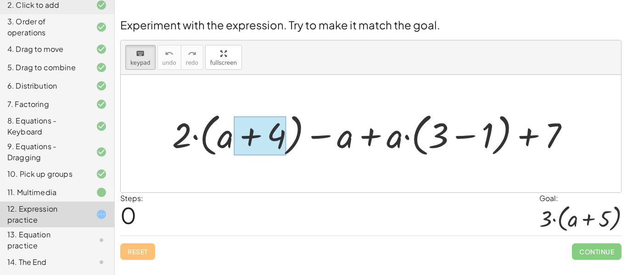
click at [264, 136] on div at bounding box center [260, 135] width 52 height 39
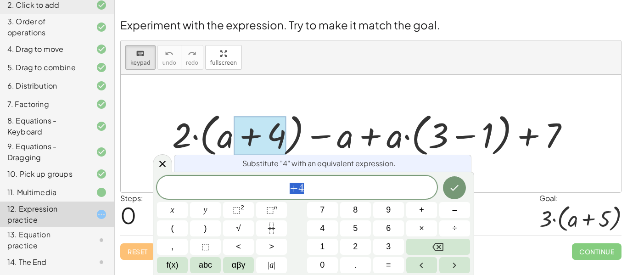
scroll to position [6, 0]
click at [163, 160] on icon at bounding box center [162, 163] width 11 height 11
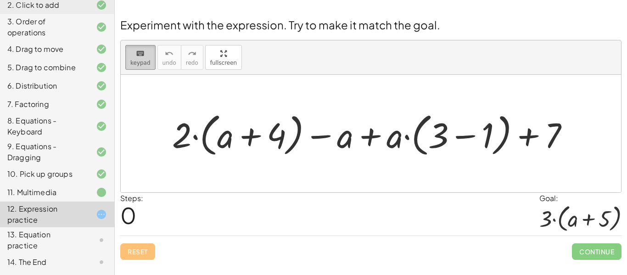
click at [128, 62] on button "keyboard keypad" at bounding box center [140, 57] width 30 height 25
click at [374, 136] on div at bounding box center [375, 133] width 414 height 51
click at [372, 139] on div at bounding box center [375, 133] width 414 height 51
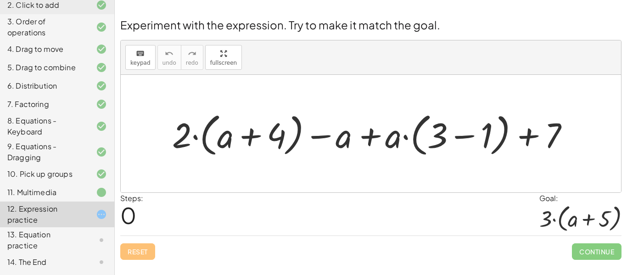
click at [372, 139] on div at bounding box center [375, 133] width 414 height 51
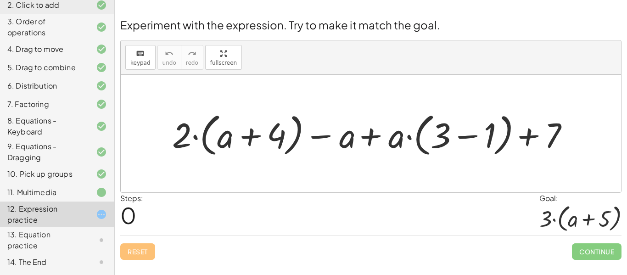
click at [372, 139] on div at bounding box center [375, 133] width 414 height 51
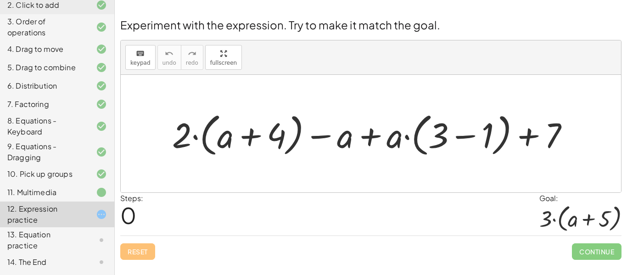
click at [372, 139] on div at bounding box center [375, 133] width 414 height 51
click at [299, 135] on div at bounding box center [375, 133] width 414 height 51
click at [316, 134] on div at bounding box center [375, 133] width 414 height 51
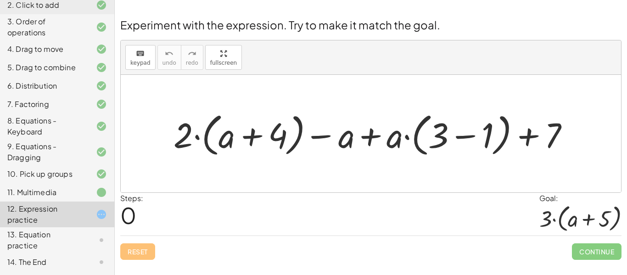
click at [316, 134] on div at bounding box center [375, 133] width 414 height 51
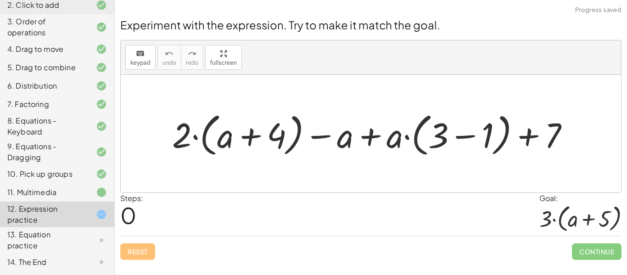
click at [535, 146] on div at bounding box center [375, 133] width 414 height 51
click at [476, 133] on div at bounding box center [375, 133] width 414 height 51
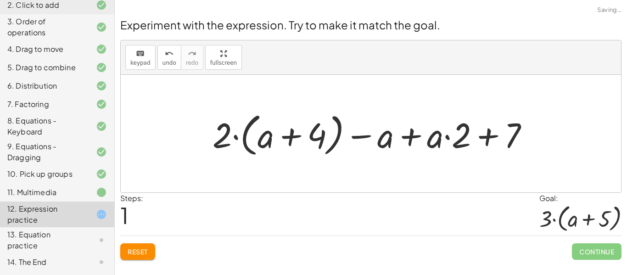
click at [493, 132] on div at bounding box center [374, 133] width 333 height 51
click at [475, 137] on div at bounding box center [374, 133] width 333 height 51
click at [415, 140] on div at bounding box center [374, 133] width 333 height 51
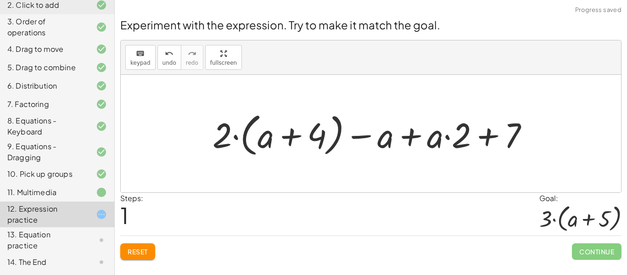
click at [415, 140] on div at bounding box center [374, 133] width 333 height 51
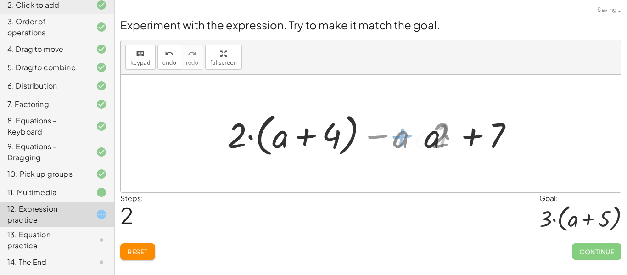
click at [408, 131] on div at bounding box center [374, 133] width 256 height 51
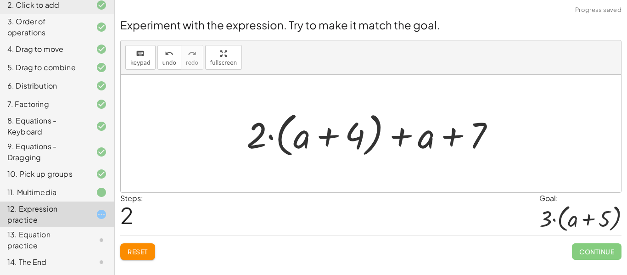
click at [451, 133] on div at bounding box center [374, 133] width 265 height 53
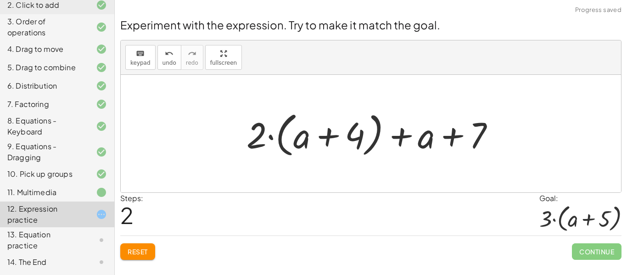
click at [451, 133] on div at bounding box center [374, 133] width 265 height 53
drag, startPoint x: 424, startPoint y: 138, endPoint x: 504, endPoint y: 134, distance: 79.5
click at [504, 134] on div at bounding box center [374, 133] width 265 height 53
click at [448, 135] on div at bounding box center [374, 133] width 265 height 53
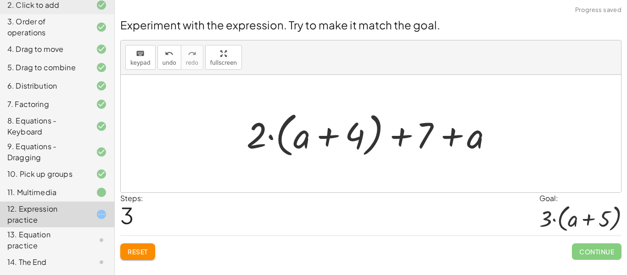
click at [448, 135] on div at bounding box center [374, 133] width 265 height 53
click at [326, 131] on div at bounding box center [374, 133] width 265 height 53
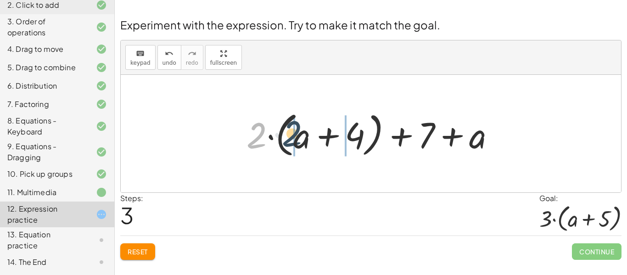
drag, startPoint x: 262, startPoint y: 141, endPoint x: 325, endPoint y: 137, distance: 63.9
click at [325, 137] on div at bounding box center [374, 133] width 265 height 53
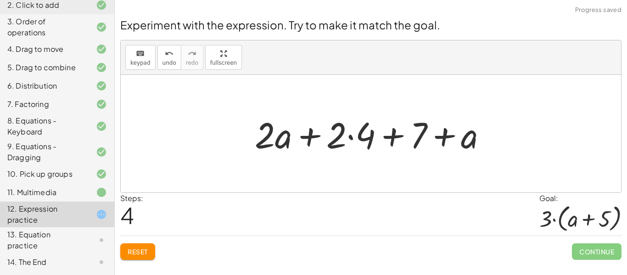
click at [315, 134] on div at bounding box center [374, 133] width 249 height 47
click at [353, 137] on div at bounding box center [374, 133] width 249 height 47
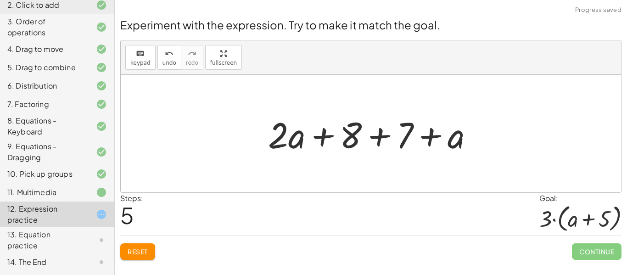
click at [384, 138] on div at bounding box center [374, 133] width 222 height 47
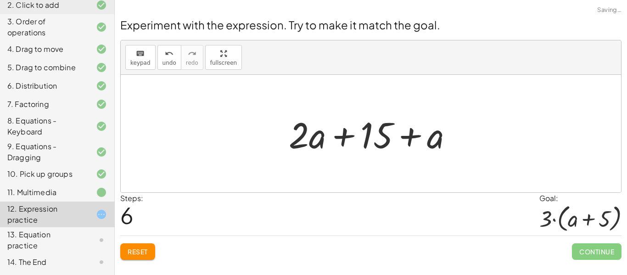
click at [133, 244] on button "Reset" at bounding box center [137, 251] width 35 height 17
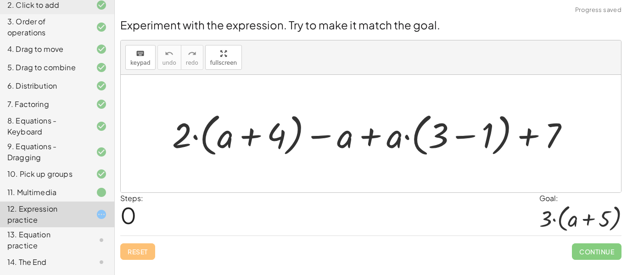
click at [391, 139] on div at bounding box center [375, 133] width 414 height 51
drag, startPoint x: 271, startPoint y: 130, endPoint x: 501, endPoint y: 164, distance: 232.5
drag, startPoint x: 218, startPoint y: 131, endPoint x: 554, endPoint y: 111, distance: 336.1
click at [554, 111] on div at bounding box center [375, 133] width 414 height 51
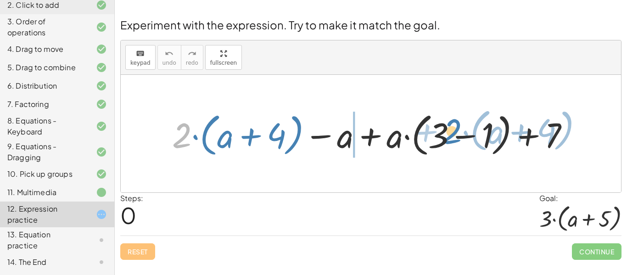
drag, startPoint x: 172, startPoint y: 137, endPoint x: 340, endPoint y: 136, distance: 168.0
click at [340, 136] on div at bounding box center [375, 133] width 414 height 51
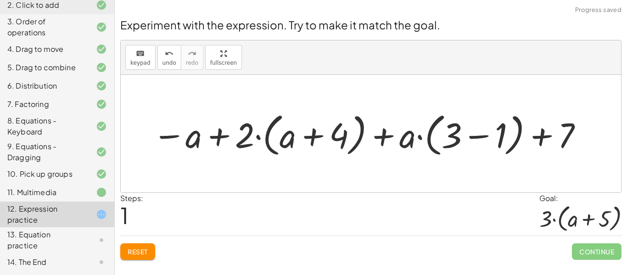
click at [357, 135] on div at bounding box center [368, 133] width 441 height 51
click at [374, 134] on div at bounding box center [368, 133] width 441 height 51
click at [356, 136] on div at bounding box center [368, 133] width 441 height 51
click at [325, 132] on div at bounding box center [368, 133] width 441 height 51
click at [312, 134] on div at bounding box center [368, 133] width 441 height 51
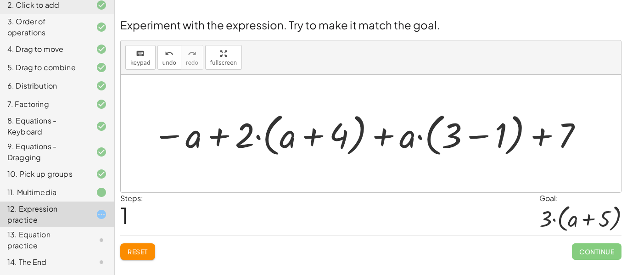
click at [215, 131] on div at bounding box center [368, 133] width 441 height 51
click at [475, 126] on div at bounding box center [368, 133] width 441 height 51
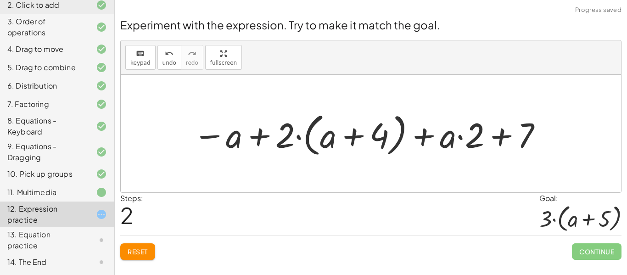
click at [494, 138] on div at bounding box center [368, 133] width 360 height 51
click at [417, 132] on div at bounding box center [368, 133] width 360 height 51
drag, startPoint x: 293, startPoint y: 131, endPoint x: 393, endPoint y: 126, distance: 100.2
click at [393, 126] on div at bounding box center [368, 133] width 360 height 51
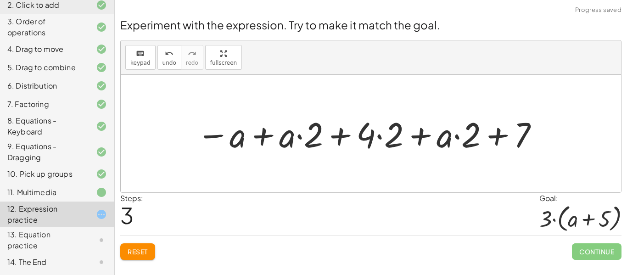
click at [296, 135] on div at bounding box center [368, 133] width 353 height 45
click at [345, 130] on div at bounding box center [368, 133] width 353 height 45
click at [381, 138] on div at bounding box center [368, 133] width 353 height 45
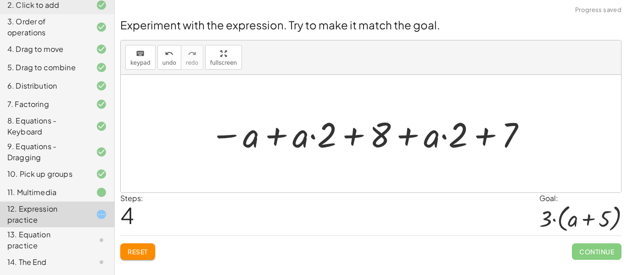
click at [427, 133] on div at bounding box center [368, 133] width 327 height 45
click at [411, 134] on div at bounding box center [368, 133] width 327 height 45
click at [422, 134] on div at bounding box center [368, 133] width 327 height 45
click at [476, 134] on div at bounding box center [368, 133] width 327 height 45
click at [435, 146] on div at bounding box center [368, 133] width 327 height 45
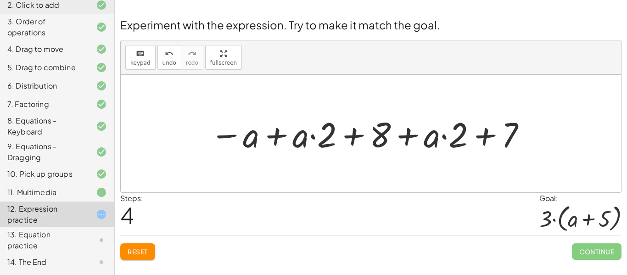
click at [507, 118] on div at bounding box center [368, 133] width 327 height 45
click at [495, 127] on div at bounding box center [368, 133] width 327 height 45
drag, startPoint x: 495, startPoint y: 127, endPoint x: 385, endPoint y: 131, distance: 110.2
click at [385, 131] on div at bounding box center [368, 133] width 327 height 45
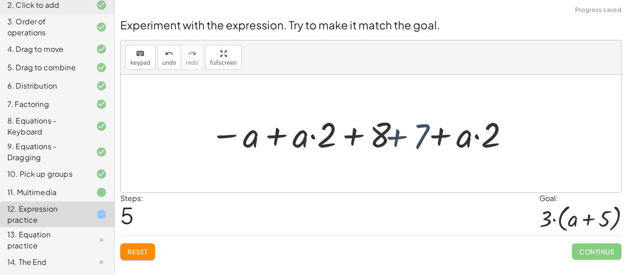
click at [385, 131] on div at bounding box center [368, 133] width 327 height 45
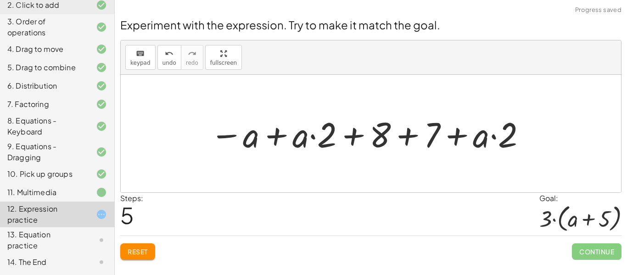
click at [422, 132] on div at bounding box center [368, 133] width 327 height 45
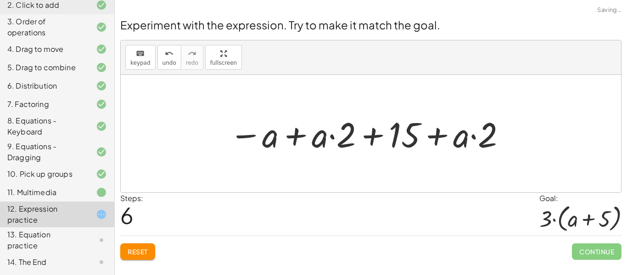
click at [377, 136] on div at bounding box center [368, 133] width 288 height 45
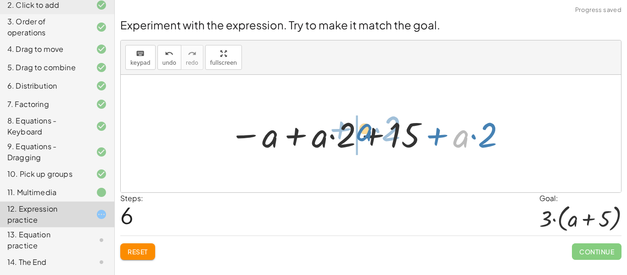
drag, startPoint x: 468, startPoint y: 146, endPoint x: 369, endPoint y: 141, distance: 99.7
click at [369, 141] on div at bounding box center [368, 133] width 288 height 45
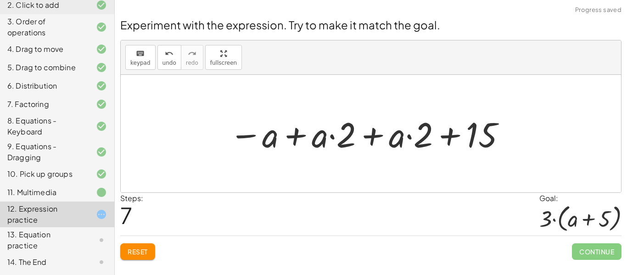
click at [367, 136] on div at bounding box center [368, 133] width 288 height 45
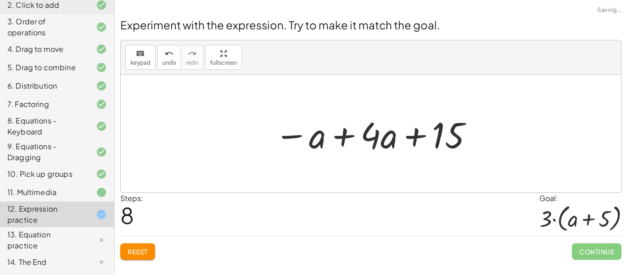
click at [339, 136] on div at bounding box center [374, 133] width 209 height 47
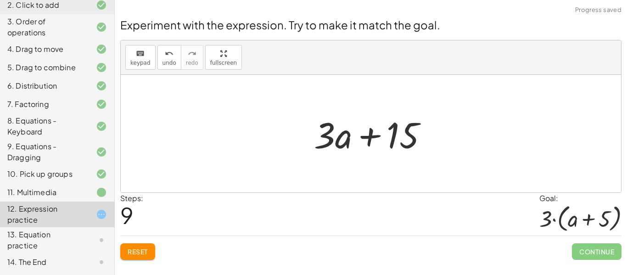
click at [140, 241] on div "Reset Continue" at bounding box center [370, 247] width 501 height 24
click at [143, 251] on span "Reset" at bounding box center [138, 251] width 20 height 8
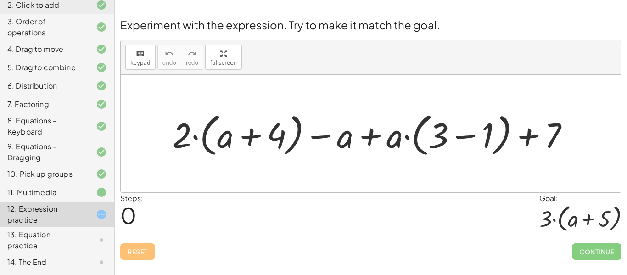
click at [143, 251] on div "Reset Continue" at bounding box center [370, 247] width 501 height 24
click at [260, 130] on div at bounding box center [375, 133] width 414 height 51
click at [361, 133] on div at bounding box center [375, 133] width 414 height 51
click at [470, 140] on div at bounding box center [375, 133] width 414 height 51
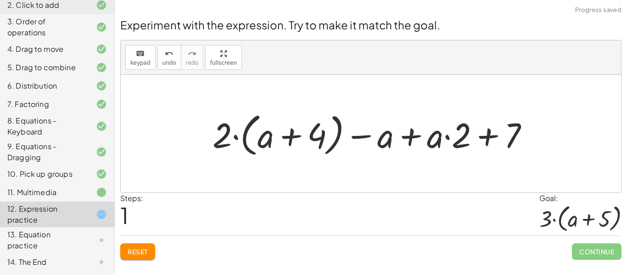
click at [481, 142] on div at bounding box center [374, 133] width 333 height 51
click at [293, 132] on div at bounding box center [374, 133] width 333 height 51
drag, startPoint x: 222, startPoint y: 133, endPoint x: 309, endPoint y: 130, distance: 86.8
click at [309, 130] on div at bounding box center [374, 133] width 333 height 51
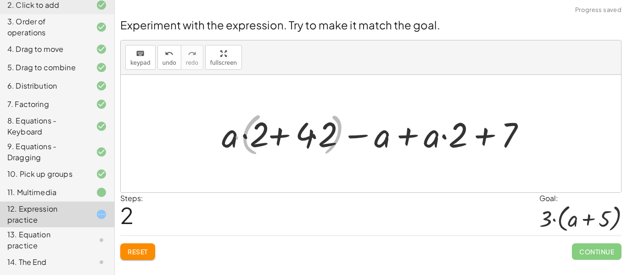
click at [302, 130] on div at bounding box center [375, 133] width 326 height 45
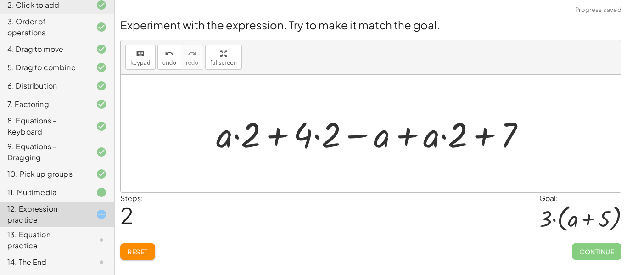
click at [285, 134] on div at bounding box center [375, 133] width 326 height 45
click at [297, 130] on div at bounding box center [375, 133] width 326 height 45
click at [321, 133] on div at bounding box center [375, 133] width 326 height 45
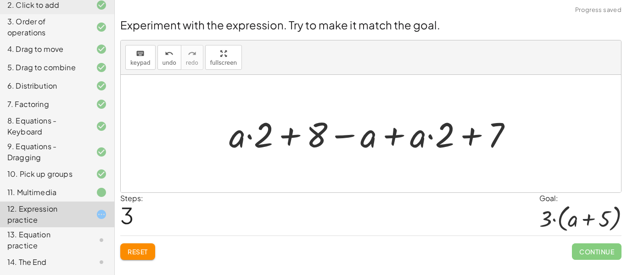
click at [343, 138] on div at bounding box center [374, 133] width 300 height 45
click at [399, 131] on div at bounding box center [374, 133] width 300 height 45
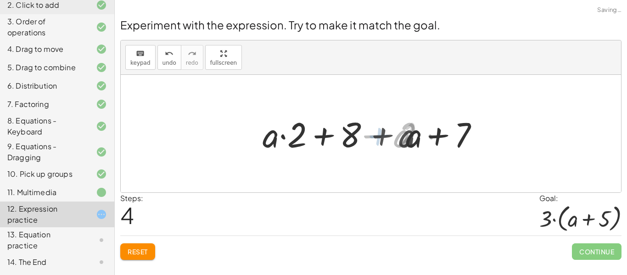
click at [431, 138] on div at bounding box center [374, 133] width 223 height 45
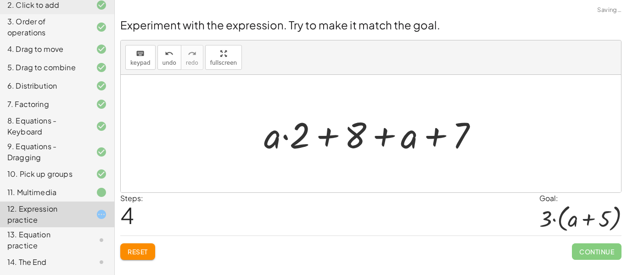
click at [353, 137] on div at bounding box center [374, 133] width 230 height 47
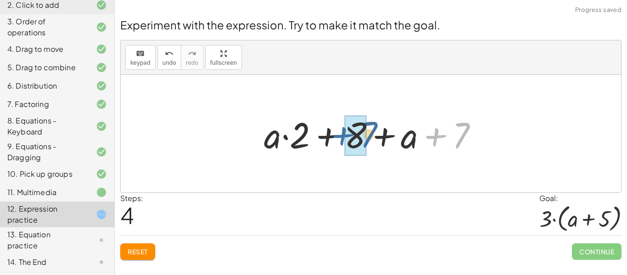
drag, startPoint x: 443, startPoint y: 134, endPoint x: 343, endPoint y: 133, distance: 99.6
click at [343, 133] on div at bounding box center [374, 133] width 230 height 47
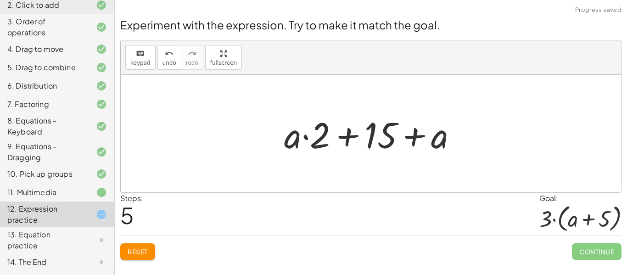
click at [344, 137] on div at bounding box center [375, 133] width 190 height 47
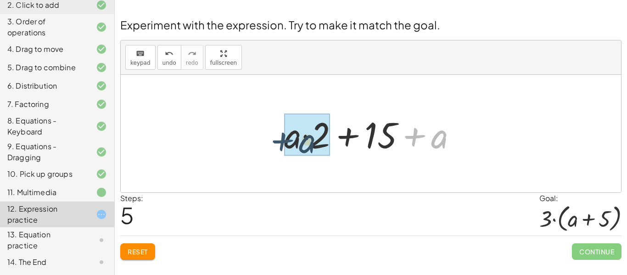
drag, startPoint x: 417, startPoint y: 137, endPoint x: 276, endPoint y: 140, distance: 141.4
click at [276, 140] on div "+ · 2 · ( + a + 4 ) − a + · a · ( + 3 − 1 ) + 7 + · 2 · ( + a + 4 ) − a + · a ·…" at bounding box center [370, 134] width 201 height 52
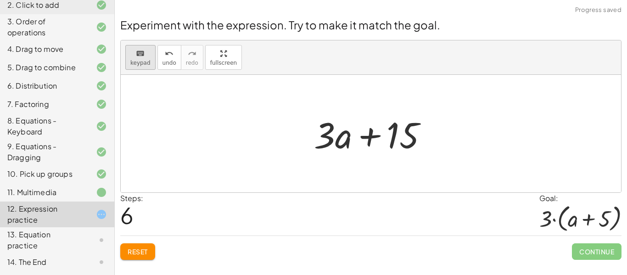
click at [142, 52] on icon "keyboard" at bounding box center [140, 53] width 9 height 11
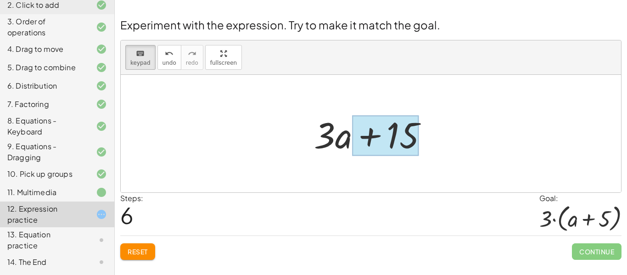
click at [369, 137] on div at bounding box center [385, 135] width 67 height 41
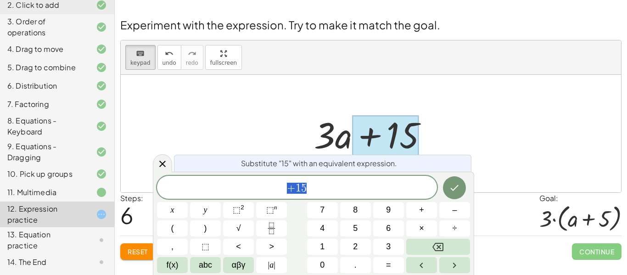
scroll to position [6, 0]
click at [452, 251] on button "Backspace" at bounding box center [438, 247] width 64 height 16
click at [459, 225] on button "÷" at bounding box center [454, 228] width 31 height 16
click at [328, 244] on button "1" at bounding box center [322, 247] width 31 height 16
click at [353, 231] on span "5" at bounding box center [355, 228] width 5 height 12
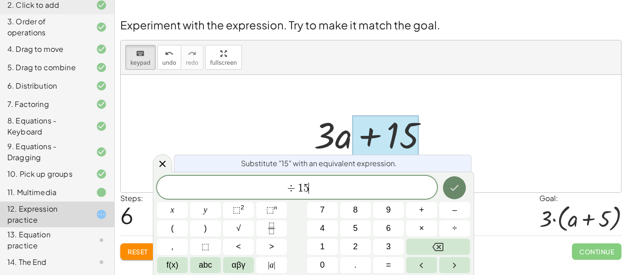
click at [459, 194] on button "Done" at bounding box center [454, 187] width 23 height 23
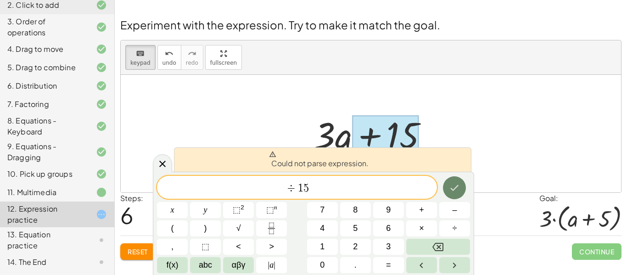
click at [458, 194] on button "Done" at bounding box center [454, 187] width 23 height 23
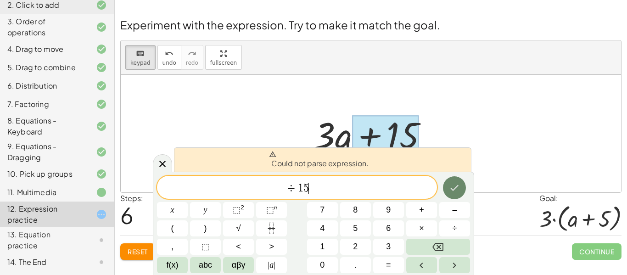
click at [458, 194] on button "Done" at bounding box center [454, 187] width 23 height 23
click at [466, 175] on div "Could not parse expression. ÷ 1 5 ​ x y ⬚ 2 ⬚ n 7 8 9 + – ( ) √ 4 5 6 × ÷ , ⬚ <…" at bounding box center [313, 223] width 321 height 103
click at [506, 134] on div at bounding box center [371, 134] width 500 height 118
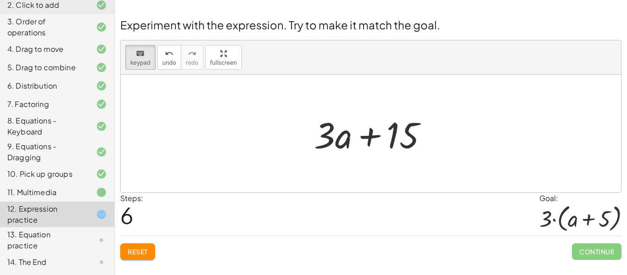
drag, startPoint x: 342, startPoint y: 154, endPoint x: 439, endPoint y: 128, distance: 99.9
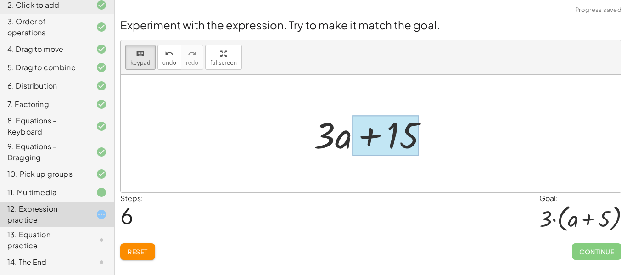
drag, startPoint x: 334, startPoint y: 143, endPoint x: 381, endPoint y: 138, distance: 47.5
click at [381, 138] on div at bounding box center [385, 135] width 67 height 41
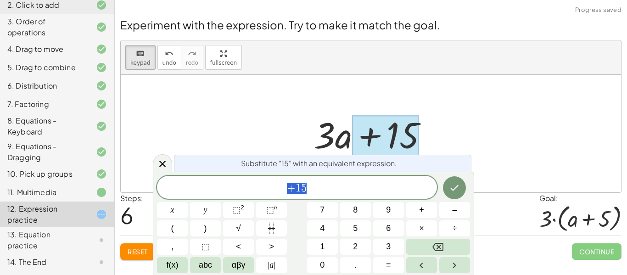
scroll to position [6, 0]
click at [154, 157] on div at bounding box center [162, 163] width 19 height 18
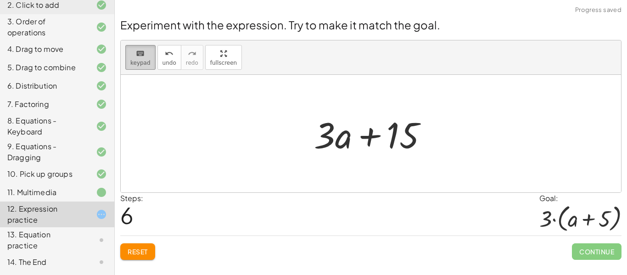
click at [140, 64] on span "keypad" at bounding box center [140, 63] width 20 height 6
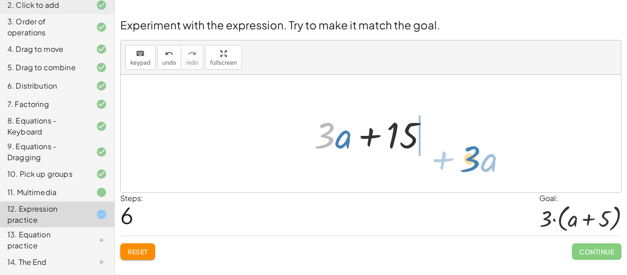
drag, startPoint x: 325, startPoint y: 128, endPoint x: 468, endPoint y: 149, distance: 145.2
click at [468, 149] on div "+ · 2 · ( + a + 4 ) − a + · a · ( + 3 − 1 ) + 7 + · 2 · ( + a + 4 ) − a + · a ·…" at bounding box center [371, 134] width 500 height 118
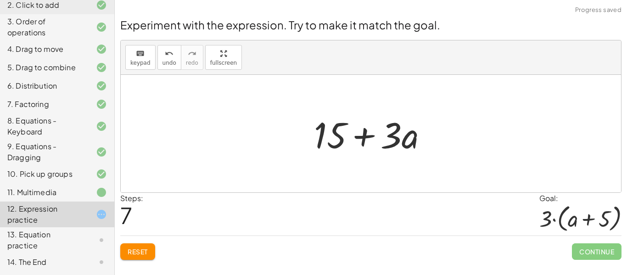
click at [365, 131] on div at bounding box center [374, 133] width 130 height 47
click at [136, 244] on button "Reset" at bounding box center [137, 251] width 35 height 17
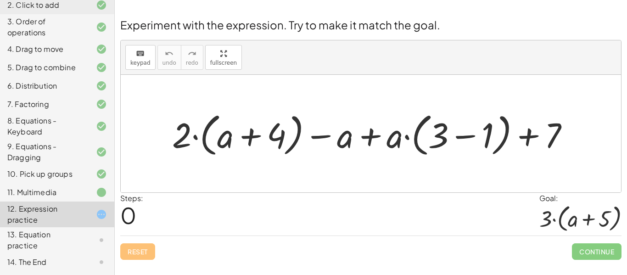
click at [248, 134] on div at bounding box center [375, 133] width 414 height 51
click at [370, 139] on div at bounding box center [375, 133] width 414 height 51
click at [462, 136] on div at bounding box center [375, 133] width 414 height 51
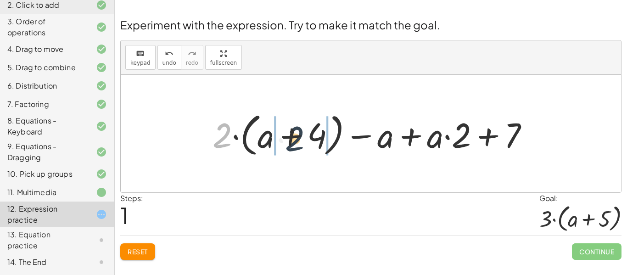
drag, startPoint x: 226, startPoint y: 131, endPoint x: 300, endPoint y: 134, distance: 73.5
click at [300, 134] on div at bounding box center [374, 133] width 333 height 51
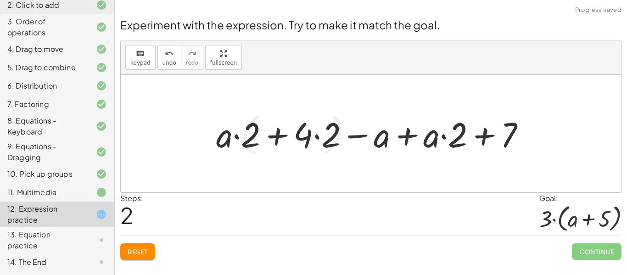
click at [280, 134] on div at bounding box center [375, 133] width 326 height 45
click at [310, 136] on div at bounding box center [375, 133] width 326 height 45
click at [319, 136] on div at bounding box center [375, 133] width 326 height 45
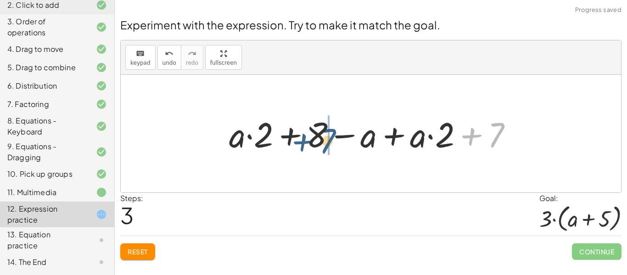
drag, startPoint x: 484, startPoint y: 137, endPoint x: 311, endPoint y: 142, distance: 172.7
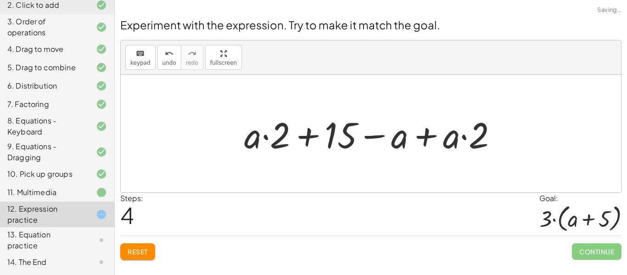
click at [426, 131] on div at bounding box center [375, 133] width 270 height 47
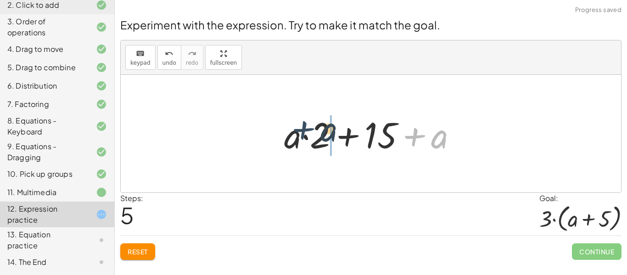
drag, startPoint x: 426, startPoint y: 136, endPoint x: 308, endPoint y: 130, distance: 118.6
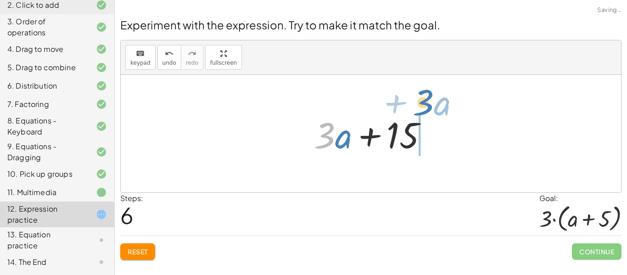
drag, startPoint x: 323, startPoint y: 133, endPoint x: 416, endPoint y: 100, distance: 99.0
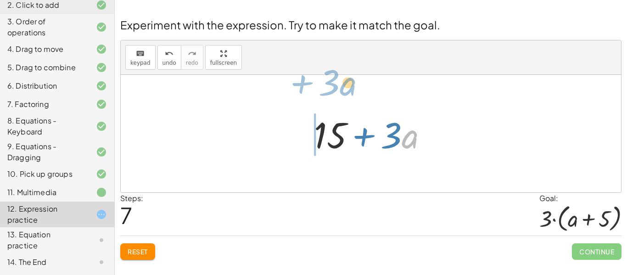
drag, startPoint x: 403, startPoint y: 133, endPoint x: 341, endPoint y: 80, distance: 81.8
click at [341, 80] on div "+ · 2 · ( + a + 4 ) − a + · a · ( + 3 − 1 ) + 7 + · 2 · ( + a + 4 ) − a + · a ·…" at bounding box center [371, 134] width 500 height 118
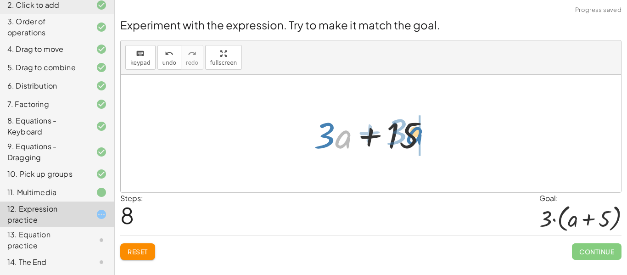
drag, startPoint x: 336, startPoint y: 135, endPoint x: 407, endPoint y: 131, distance: 71.7
click at [407, 131] on div at bounding box center [374, 133] width 130 height 47
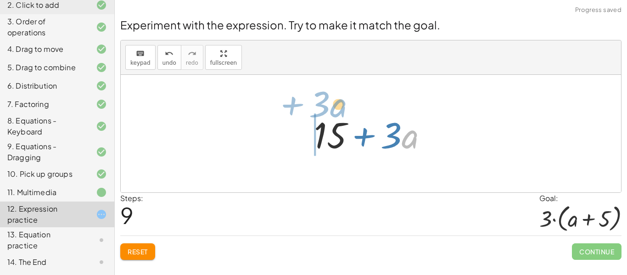
drag, startPoint x: 407, startPoint y: 139, endPoint x: 335, endPoint y: 107, distance: 78.5
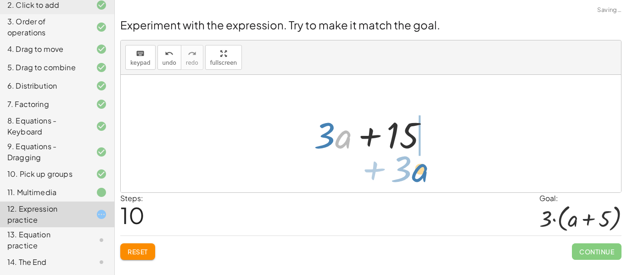
drag, startPoint x: 336, startPoint y: 138, endPoint x: 402, endPoint y: 175, distance: 75.6
click at [402, 175] on div "+ · 2 · ( + a + 4 ) − a + · a · ( + 3 − 1 ) + 7 + · 2 · ( + a + 4 ) − a + · a ·…" at bounding box center [371, 134] width 500 height 118
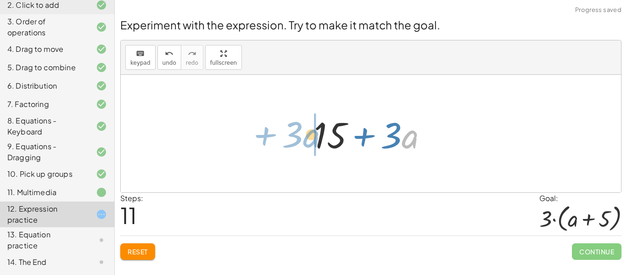
drag, startPoint x: 405, startPoint y: 139, endPoint x: 306, endPoint y: 138, distance: 99.1
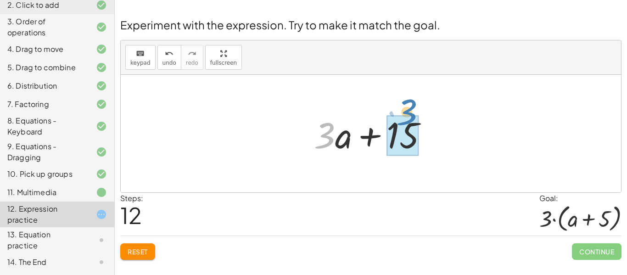
drag, startPoint x: 324, startPoint y: 136, endPoint x: 405, endPoint y: 112, distance: 85.0
click at [405, 112] on div at bounding box center [374, 133] width 130 height 47
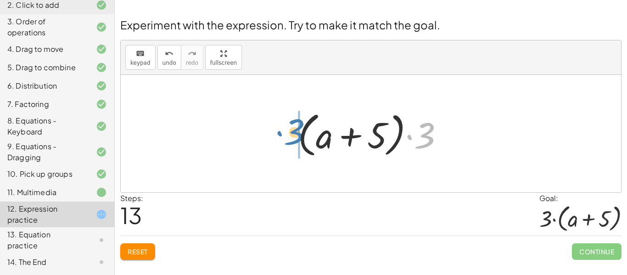
drag, startPoint x: 427, startPoint y: 132, endPoint x: 297, endPoint y: 129, distance: 130.4
click at [297, 129] on div at bounding box center [374, 133] width 162 height 53
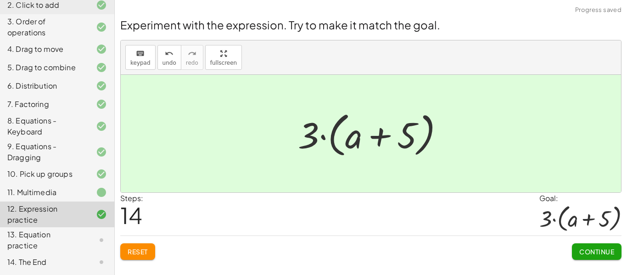
click at [591, 247] on span "Continue" at bounding box center [596, 251] width 35 height 8
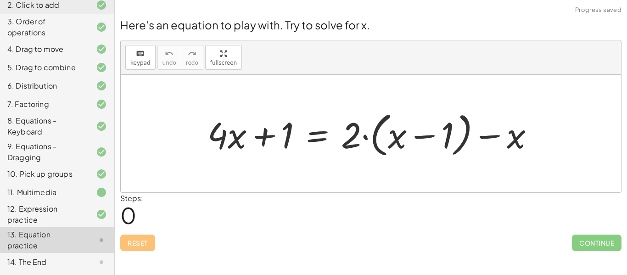
click at [443, 120] on div at bounding box center [374, 133] width 343 height 53
click at [500, 140] on div at bounding box center [374, 133] width 343 height 53
drag, startPoint x: 506, startPoint y: 138, endPoint x: 541, endPoint y: 146, distance: 35.7
click at [541, 146] on div at bounding box center [374, 133] width 343 height 53
click at [261, 133] on div at bounding box center [374, 133] width 343 height 53
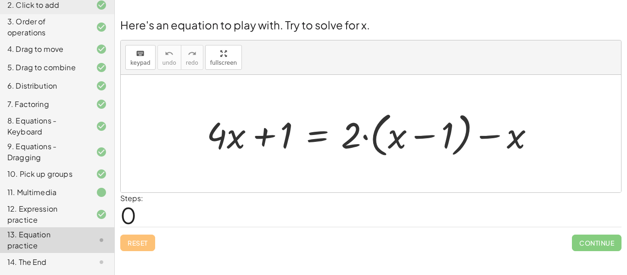
click at [224, 141] on div at bounding box center [374, 133] width 343 height 53
click at [386, 147] on div at bounding box center [374, 133] width 343 height 53
drag, startPoint x: 350, startPoint y: 129, endPoint x: 444, endPoint y: 131, distance: 94.1
click at [444, 131] on div at bounding box center [374, 133] width 343 height 53
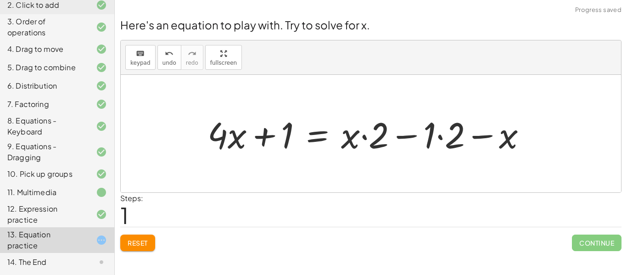
click at [364, 138] on div at bounding box center [371, 133] width 336 height 47
click at [440, 137] on div at bounding box center [371, 133] width 336 height 47
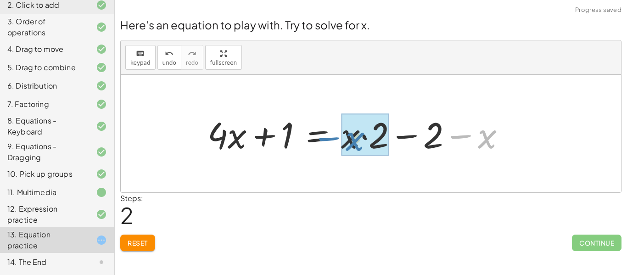
drag, startPoint x: 479, startPoint y: 135, endPoint x: 348, endPoint y: 137, distance: 130.4
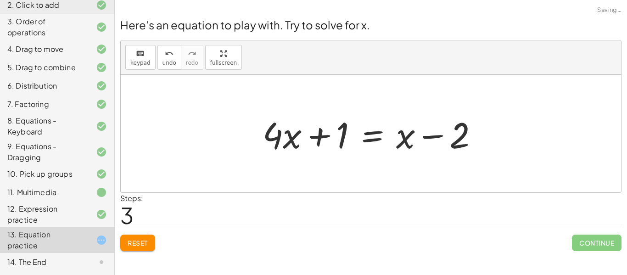
click at [437, 134] on div at bounding box center [374, 133] width 232 height 47
click at [456, 136] on div at bounding box center [374, 133] width 232 height 47
drag, startPoint x: 405, startPoint y: 136, endPoint x: 458, endPoint y: 133, distance: 53.3
click at [458, 133] on div at bounding box center [374, 133] width 232 height 47
click at [333, 131] on div at bounding box center [374, 133] width 232 height 47
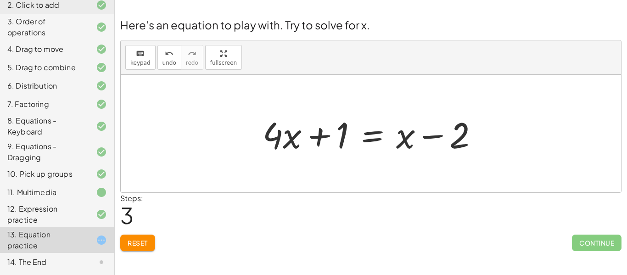
click at [455, 134] on div at bounding box center [374, 133] width 232 height 47
click at [431, 135] on div at bounding box center [374, 133] width 232 height 47
click at [146, 235] on button "Reset" at bounding box center [137, 243] width 35 height 17
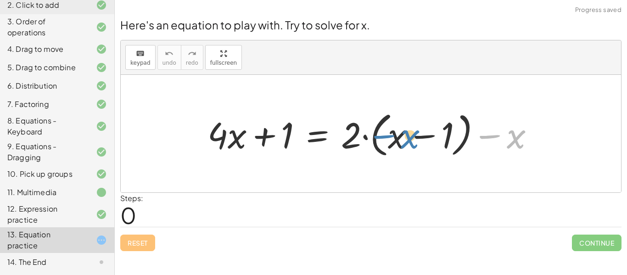
drag, startPoint x: 522, startPoint y: 141, endPoint x: 417, endPoint y: 140, distance: 104.7
click at [417, 140] on div at bounding box center [374, 133] width 343 height 53
click at [518, 134] on div at bounding box center [374, 133] width 343 height 53
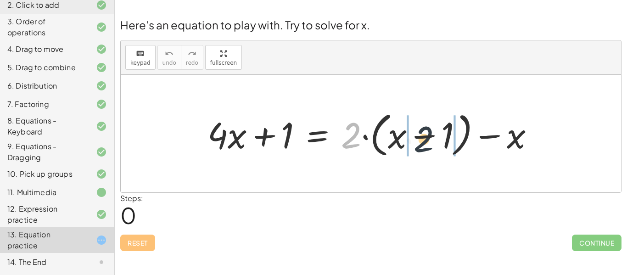
drag, startPoint x: 353, startPoint y: 131, endPoint x: 428, endPoint y: 135, distance: 75.4
click at [428, 135] on div at bounding box center [374, 133] width 343 height 53
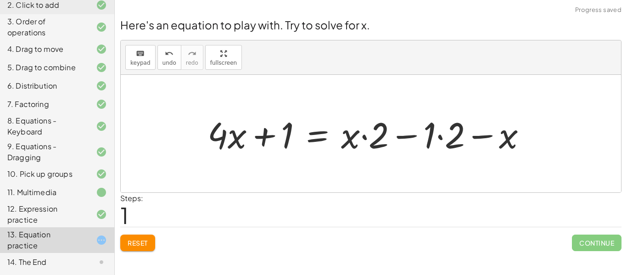
click at [363, 136] on div at bounding box center [371, 133] width 336 height 47
click at [417, 137] on div at bounding box center [371, 133] width 336 height 47
click at [445, 137] on div at bounding box center [371, 133] width 336 height 47
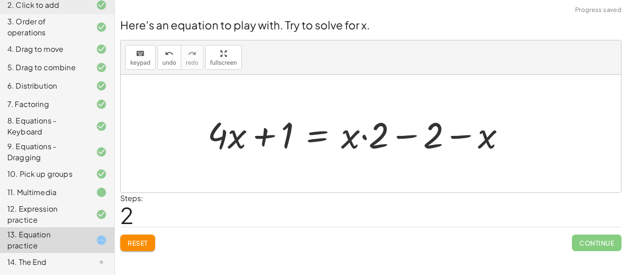
click at [471, 134] on div at bounding box center [360, 133] width 314 height 47
click at [416, 135] on div at bounding box center [360, 133] width 314 height 47
click at [356, 136] on div at bounding box center [360, 133] width 314 height 47
drag, startPoint x: 353, startPoint y: 137, endPoint x: 429, endPoint y: 133, distance: 76.3
click at [429, 133] on div at bounding box center [360, 133] width 314 height 47
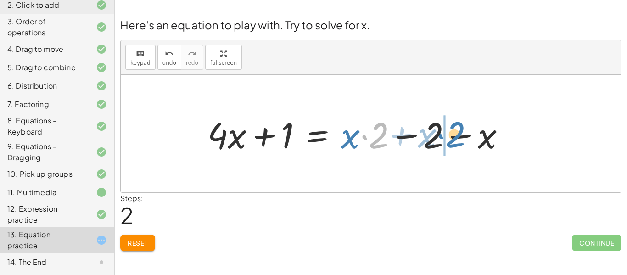
drag, startPoint x: 372, startPoint y: 133, endPoint x: 449, endPoint y: 132, distance: 77.1
click at [449, 132] on div at bounding box center [360, 133] width 314 height 47
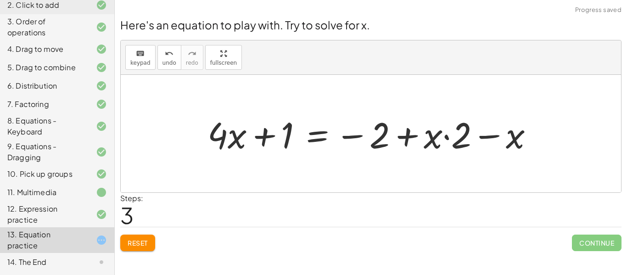
click at [408, 138] on div at bounding box center [374, 133] width 342 height 47
click at [497, 139] on div at bounding box center [374, 133] width 342 height 47
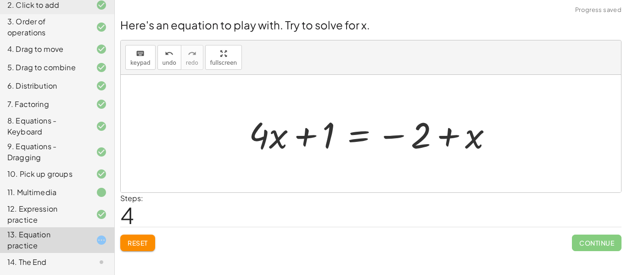
click at [443, 140] on div at bounding box center [374, 133] width 260 height 47
drag, startPoint x: 395, startPoint y: 135, endPoint x: 487, endPoint y: 133, distance: 92.3
click at [487, 133] on div at bounding box center [374, 133] width 260 height 47
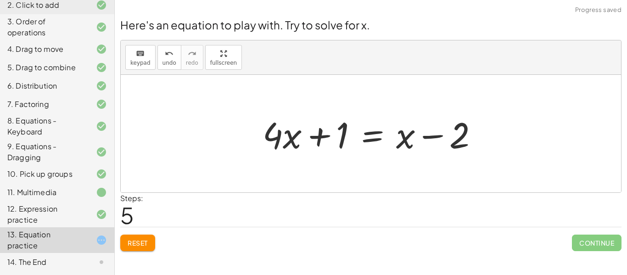
click at [408, 134] on div at bounding box center [374, 133] width 232 height 47
click at [433, 133] on div at bounding box center [374, 133] width 232 height 47
drag, startPoint x: 433, startPoint y: 133, endPoint x: 283, endPoint y: 146, distance: 150.2
click at [283, 146] on div at bounding box center [374, 133] width 232 height 47
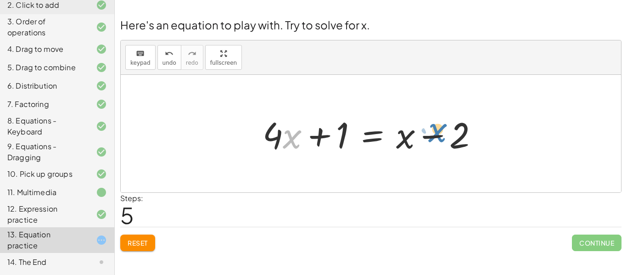
drag, startPoint x: 299, startPoint y: 132, endPoint x: 453, endPoint y: 128, distance: 154.3
click at [453, 128] on div at bounding box center [374, 133] width 232 height 47
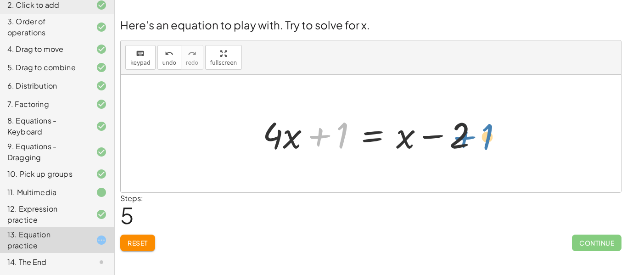
drag, startPoint x: 330, startPoint y: 134, endPoint x: 485, endPoint y: 132, distance: 154.2
click at [485, 132] on div at bounding box center [374, 133] width 232 height 47
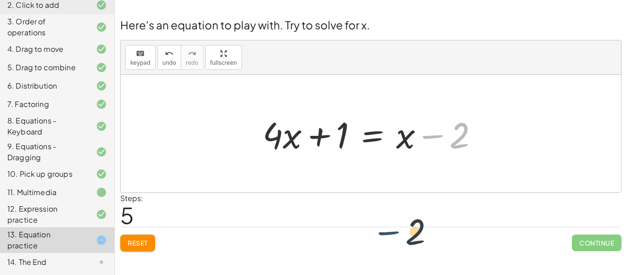
drag, startPoint x: 449, startPoint y: 135, endPoint x: 404, endPoint y: 231, distance: 106.2
click at [0, 0] on div "Here's an equation to play with. Try to solve for x. keyboard keypad undo undo …" at bounding box center [0, 0] width 0 height 0
click at [420, 132] on div at bounding box center [374, 133] width 232 height 47
click at [386, 138] on div at bounding box center [374, 133] width 232 height 47
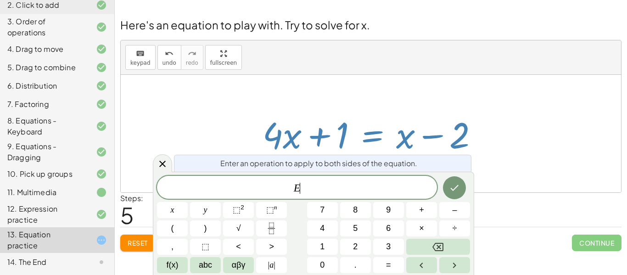
scroll to position [7, 0]
click at [158, 161] on icon at bounding box center [162, 163] width 11 height 11
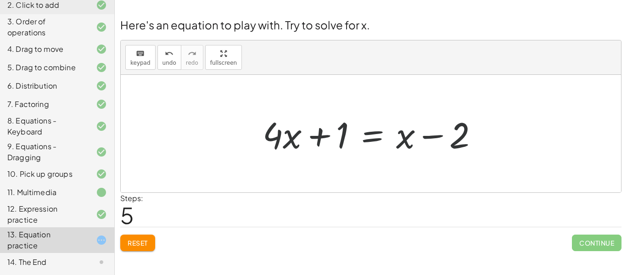
click at [423, 184] on div at bounding box center [371, 134] width 500 height 118
click at [51, 258] on div "14. The End" at bounding box center [44, 262] width 74 height 11
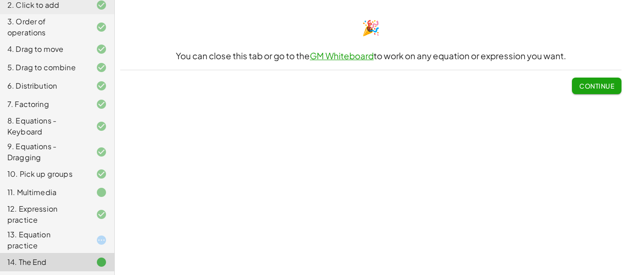
click at [78, 243] on div "13. Equation practice" at bounding box center [44, 240] width 74 height 22
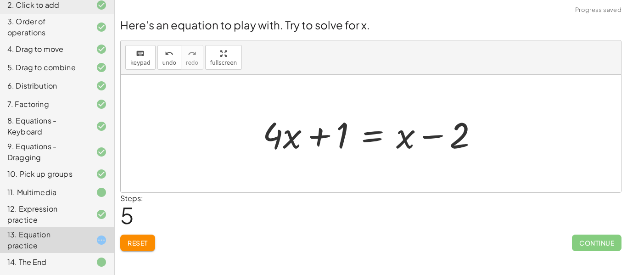
click at [140, 241] on span "Reset" at bounding box center [138, 243] width 20 height 8
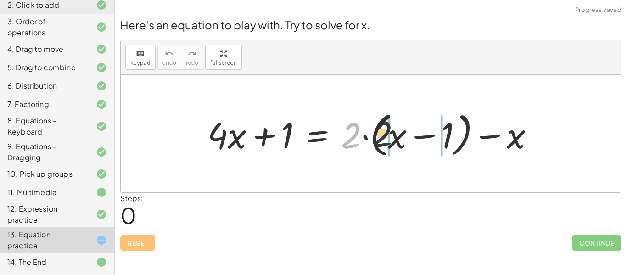
drag, startPoint x: 357, startPoint y: 133, endPoint x: 414, endPoint y: 134, distance: 57.4
click at [414, 134] on div at bounding box center [374, 133] width 343 height 53
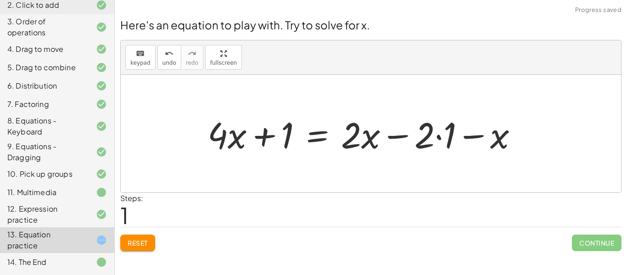
click at [442, 138] on div at bounding box center [366, 133] width 327 height 47
click at [460, 137] on div at bounding box center [356, 133] width 306 height 47
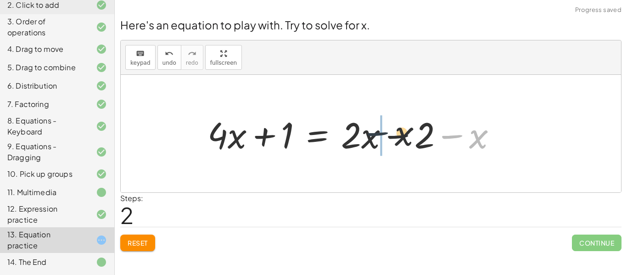
drag, startPoint x: 460, startPoint y: 137, endPoint x: 356, endPoint y: 137, distance: 104.7
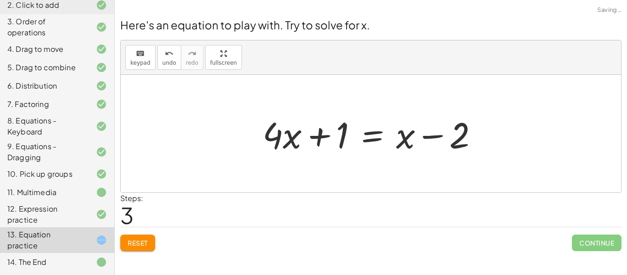
click at [429, 132] on div at bounding box center [374, 133] width 232 height 47
click at [141, 239] on span "Reset" at bounding box center [138, 243] width 20 height 8
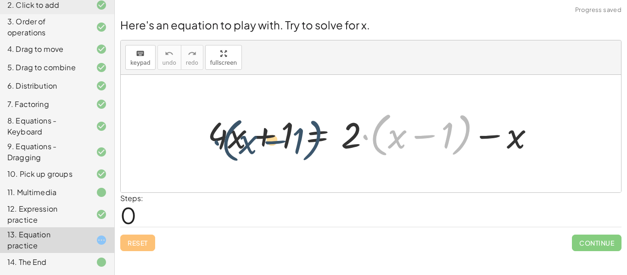
drag, startPoint x: 463, startPoint y: 131, endPoint x: 295, endPoint y: 134, distance: 168.5
click at [295, 134] on div at bounding box center [374, 133] width 343 height 53
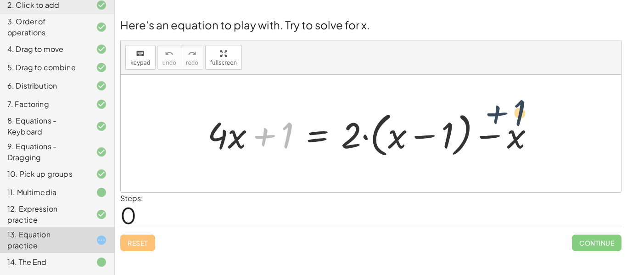
drag, startPoint x: 280, startPoint y: 134, endPoint x: 532, endPoint y: 112, distance: 252.4
click at [532, 112] on div at bounding box center [374, 133] width 343 height 53
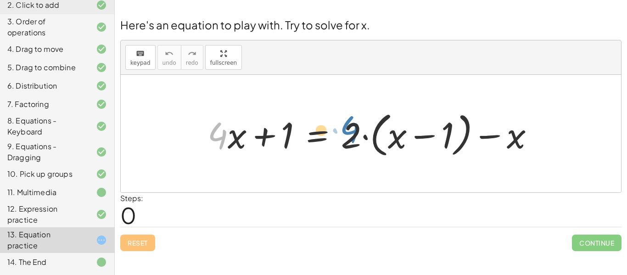
drag, startPoint x: 227, startPoint y: 131, endPoint x: 464, endPoint y: 118, distance: 237.7
click at [464, 118] on div at bounding box center [374, 133] width 343 height 53
click at [326, 140] on div at bounding box center [374, 133] width 343 height 53
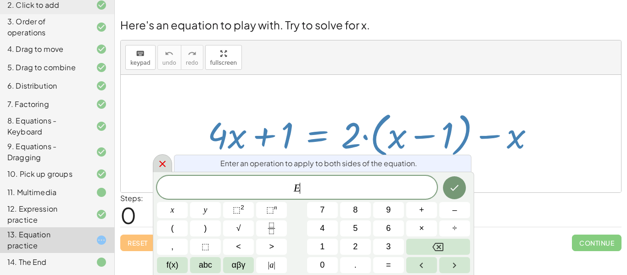
click at [156, 170] on div at bounding box center [162, 163] width 19 height 18
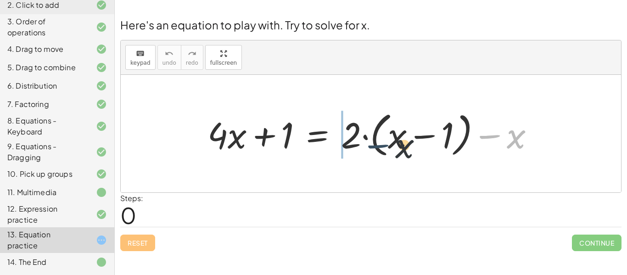
drag, startPoint x: 487, startPoint y: 130, endPoint x: 371, endPoint y: 140, distance: 116.1
click at [371, 140] on div at bounding box center [374, 133] width 343 height 53
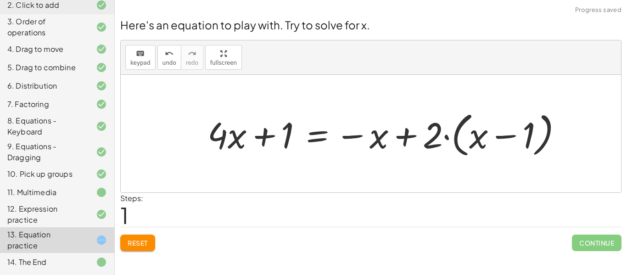
click at [399, 146] on div at bounding box center [388, 133] width 371 height 53
drag, startPoint x: 520, startPoint y: 137, endPoint x: 474, endPoint y: 133, distance: 45.6
click at [474, 133] on div at bounding box center [388, 133] width 371 height 53
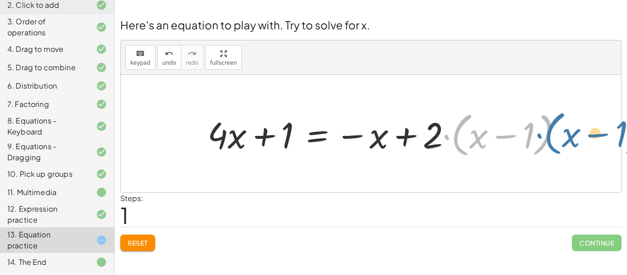
drag, startPoint x: 445, startPoint y: 128, endPoint x: 467, endPoint y: 128, distance: 22.5
click at [467, 128] on div at bounding box center [388, 133] width 371 height 53
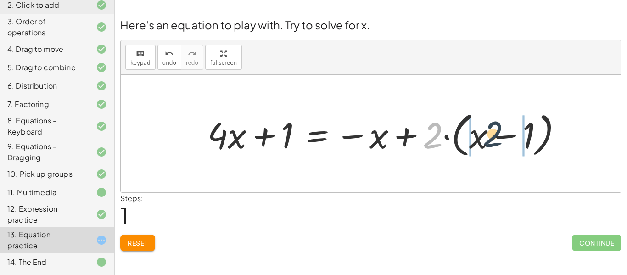
drag, startPoint x: 433, startPoint y: 130, endPoint x: 496, endPoint y: 130, distance: 62.9
click at [496, 130] on div at bounding box center [388, 133] width 371 height 53
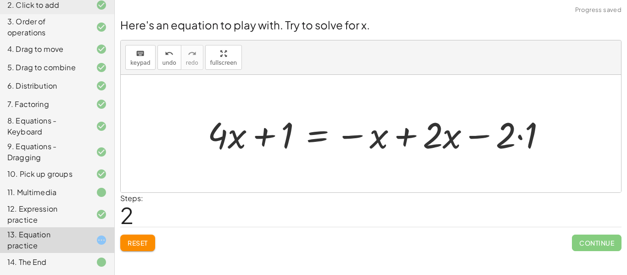
click at [517, 137] on div at bounding box center [380, 133] width 355 height 47
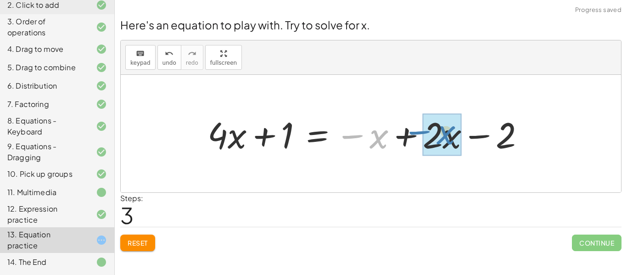
drag, startPoint x: 377, startPoint y: 135, endPoint x: 443, endPoint y: 131, distance: 66.2
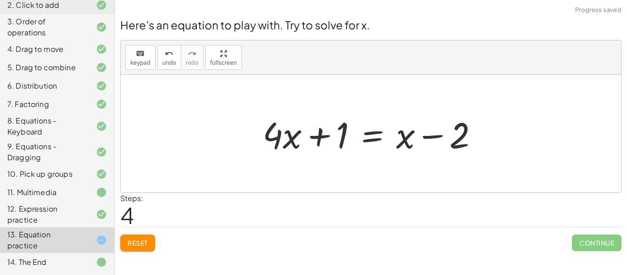
click at [437, 136] on div at bounding box center [374, 133] width 232 height 47
click at [140, 235] on button "Reset" at bounding box center [137, 243] width 35 height 17
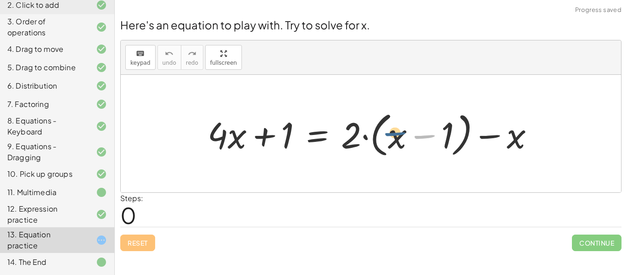
drag, startPoint x: 428, startPoint y: 150, endPoint x: 399, endPoint y: 146, distance: 29.6
click at [399, 146] on div at bounding box center [374, 133] width 343 height 53
drag, startPoint x: 388, startPoint y: 140, endPoint x: 410, endPoint y: 138, distance: 22.1
click at [410, 138] on div at bounding box center [374, 133] width 343 height 53
drag, startPoint x: 501, startPoint y: 137, endPoint x: 381, endPoint y: 135, distance: 120.3
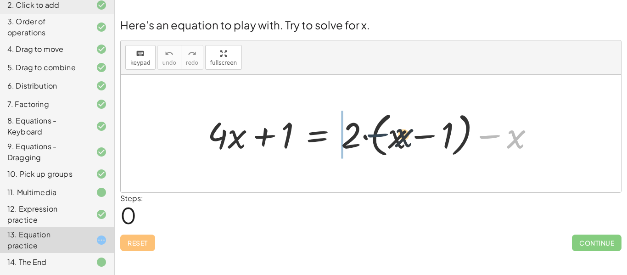
click at [381, 135] on div at bounding box center [374, 133] width 343 height 53
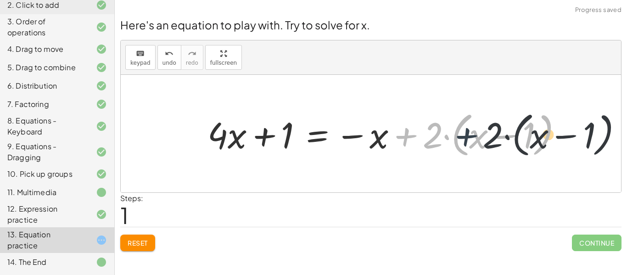
drag, startPoint x: 403, startPoint y: 138, endPoint x: 476, endPoint y: 139, distance: 73.9
click at [476, 139] on div at bounding box center [388, 133] width 371 height 53
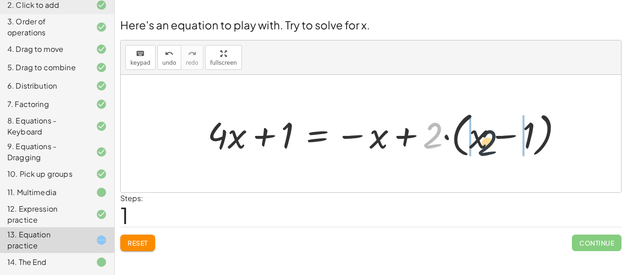
drag, startPoint x: 432, startPoint y: 135, endPoint x: 487, endPoint y: 143, distance: 54.7
click at [487, 143] on div at bounding box center [388, 133] width 371 height 53
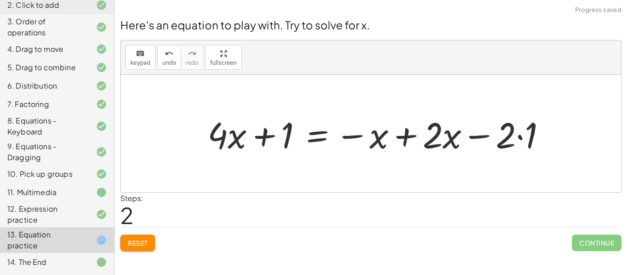
click at [478, 136] on div at bounding box center [380, 133] width 355 height 47
click at [521, 140] on div at bounding box center [380, 133] width 355 height 47
click at [516, 131] on div at bounding box center [370, 133] width 334 height 47
drag, startPoint x: 479, startPoint y: 137, endPoint x: 452, endPoint y: 137, distance: 27.5
click at [452, 137] on div at bounding box center [370, 133] width 334 height 47
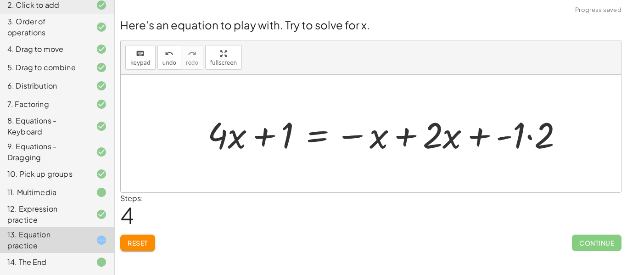
click at [506, 135] on div at bounding box center [389, 133] width 372 height 47
drag, startPoint x: 483, startPoint y: 133, endPoint x: 462, endPoint y: 132, distance: 20.7
click at [462, 132] on div at bounding box center [389, 133] width 372 height 47
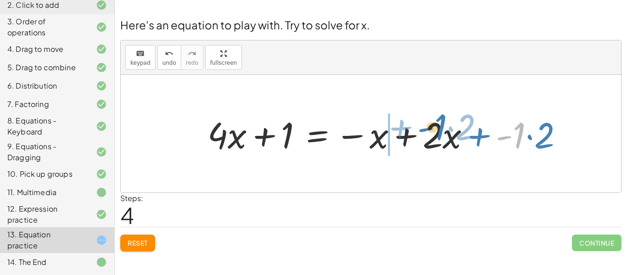
drag, startPoint x: 522, startPoint y: 136, endPoint x: 441, endPoint y: 131, distance: 81.0
click at [441, 131] on div at bounding box center [389, 133] width 372 height 47
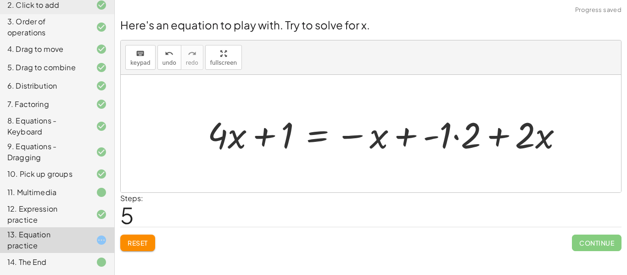
click at [500, 130] on div at bounding box center [389, 133] width 372 height 47
click at [457, 139] on div at bounding box center [389, 133] width 372 height 47
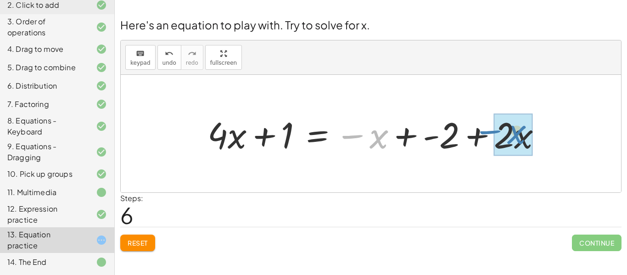
drag, startPoint x: 381, startPoint y: 137, endPoint x: 519, endPoint y: 132, distance: 138.2
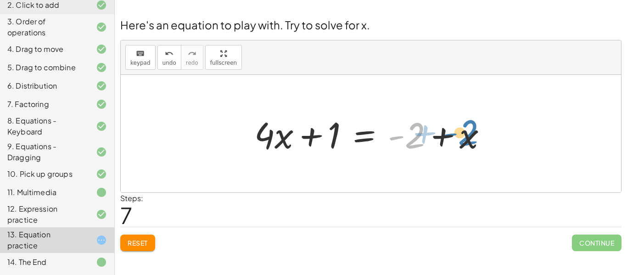
drag, startPoint x: 414, startPoint y: 143, endPoint x: 448, endPoint y: 142, distance: 33.1
click at [448, 142] on div at bounding box center [374, 133] width 249 height 47
click at [440, 135] on div at bounding box center [374, 133] width 249 height 47
click at [441, 136] on div at bounding box center [374, 133] width 249 height 47
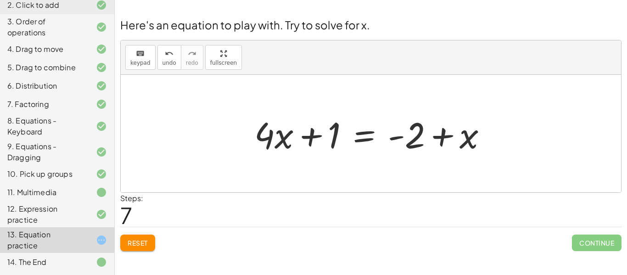
click at [440, 136] on div at bounding box center [374, 133] width 249 height 47
click at [389, 147] on div at bounding box center [374, 133] width 249 height 47
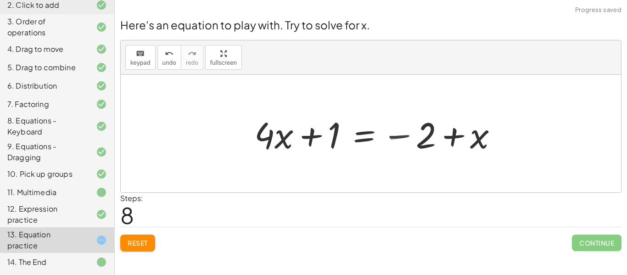
click at [430, 133] on div at bounding box center [380, 133] width 260 height 47
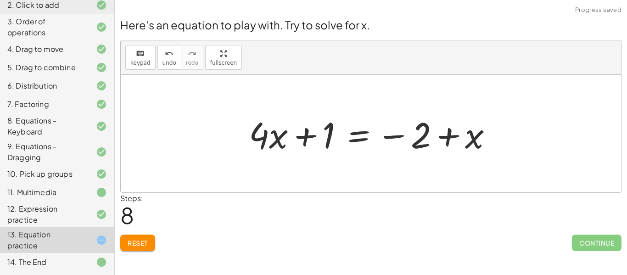
click at [416, 140] on div at bounding box center [374, 133] width 260 height 47
click at [454, 130] on div at bounding box center [374, 133] width 260 height 47
drag, startPoint x: 469, startPoint y: 135, endPoint x: 417, endPoint y: 138, distance: 51.9
click at [417, 138] on div at bounding box center [374, 133] width 260 height 47
drag, startPoint x: 391, startPoint y: 139, endPoint x: 463, endPoint y: 145, distance: 72.3
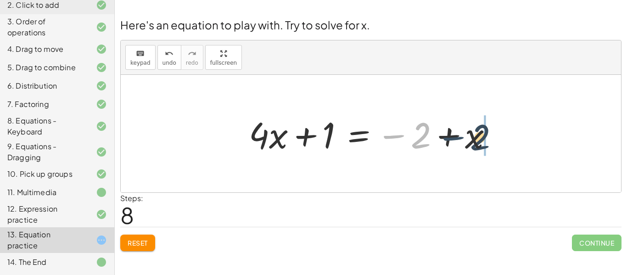
click at [463, 145] on div at bounding box center [374, 133] width 260 height 47
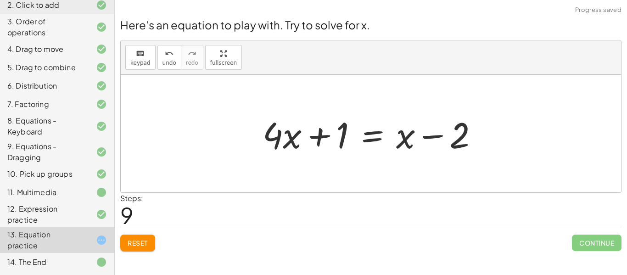
click at [436, 146] on div at bounding box center [374, 133] width 232 height 47
click at [436, 141] on div at bounding box center [374, 133] width 232 height 47
click at [340, 145] on div at bounding box center [374, 133] width 232 height 47
click at [291, 150] on div at bounding box center [374, 133] width 232 height 47
click at [376, 131] on div at bounding box center [374, 133] width 232 height 47
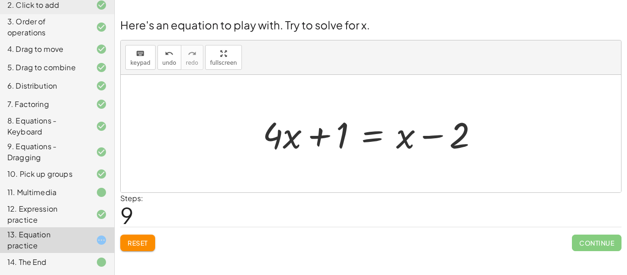
scroll to position [8, 0]
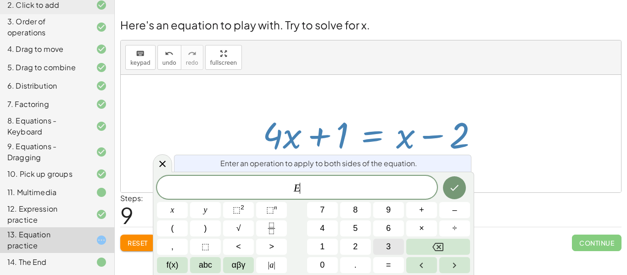
click at [377, 244] on button "3" at bounding box center [388, 247] width 31 height 16
click at [434, 247] on icon "Backspace" at bounding box center [437, 246] width 11 height 11
click at [423, 210] on span "+" at bounding box center [421, 210] width 5 height 12
click at [391, 247] on button "3" at bounding box center [388, 247] width 31 height 16
click at [460, 190] on button "Done" at bounding box center [454, 187] width 23 height 23
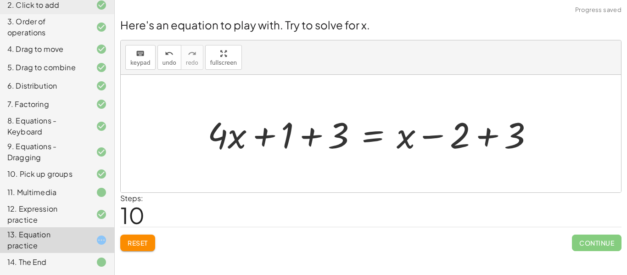
click at [314, 137] on div at bounding box center [374, 133] width 343 height 47
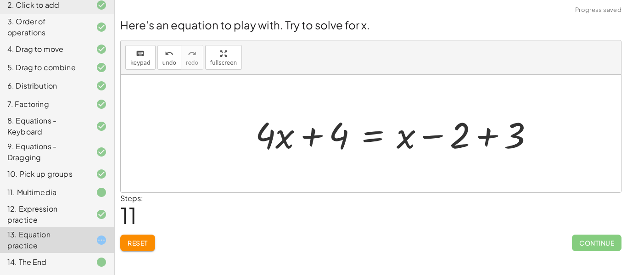
click at [482, 137] on div at bounding box center [398, 133] width 295 height 47
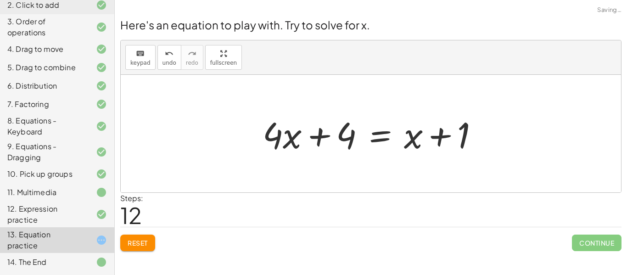
click at [447, 139] on div at bounding box center [374, 133] width 232 height 47
click at [410, 145] on div at bounding box center [374, 133] width 232 height 47
click at [336, 140] on div at bounding box center [374, 133] width 232 height 47
click at [319, 140] on div at bounding box center [374, 133] width 232 height 47
click at [148, 247] on span "Reset" at bounding box center [138, 243] width 20 height 8
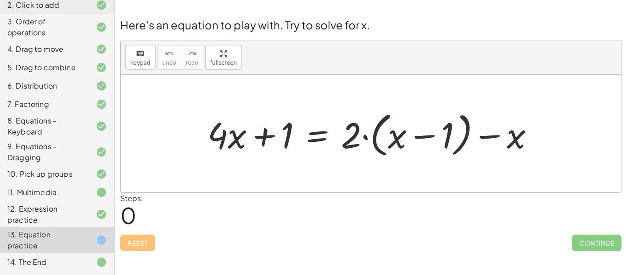
click at [387, 241] on div "Reset Continue" at bounding box center [370, 239] width 501 height 24
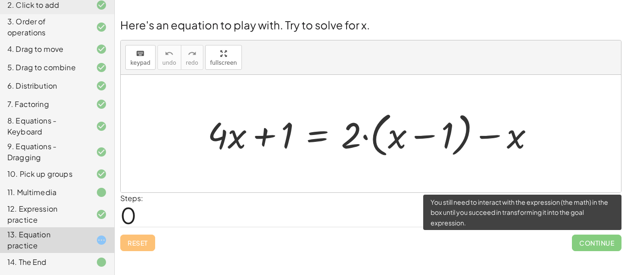
click at [603, 241] on span "Continue" at bounding box center [597, 243] width 50 height 17
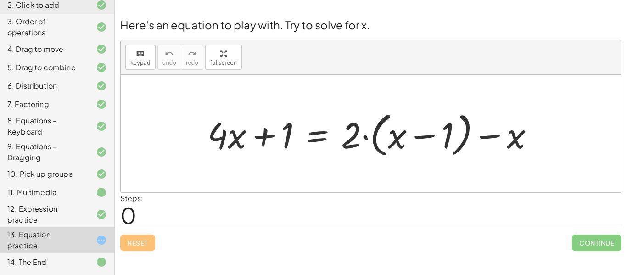
click at [536, 247] on div "Reset Continue" at bounding box center [370, 239] width 501 height 24
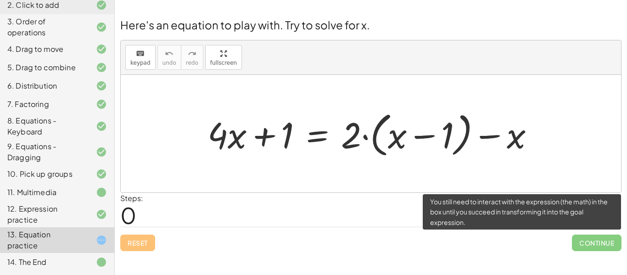
click at [610, 246] on span "Continue" at bounding box center [597, 243] width 50 height 17
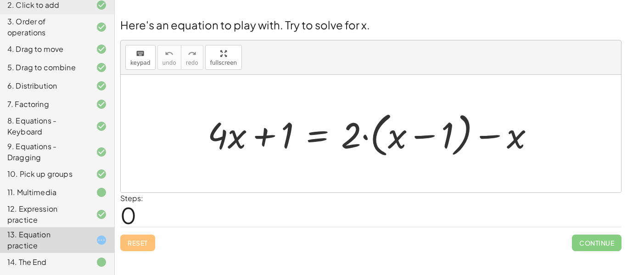
click at [390, 145] on div at bounding box center [374, 133] width 343 height 53
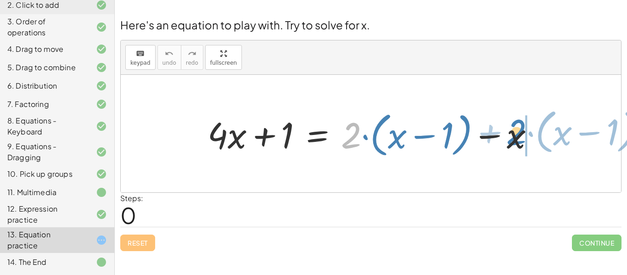
drag, startPoint x: 359, startPoint y: 132, endPoint x: 524, endPoint y: 129, distance: 164.8
click at [524, 129] on div at bounding box center [374, 133] width 343 height 53
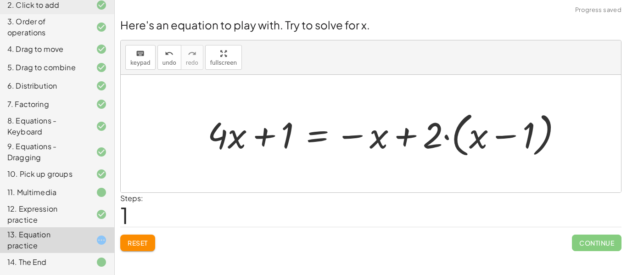
click at [409, 134] on div at bounding box center [388, 133] width 371 height 53
click at [430, 138] on div at bounding box center [388, 133] width 371 height 53
click at [497, 134] on div at bounding box center [388, 133] width 371 height 53
click at [0, 0] on div "Here's an equation to play with. Try to solve for x. keyboard keypad undo undo …" at bounding box center [0, 0] width 0 height 0
click at [139, 249] on button "Reset" at bounding box center [137, 243] width 35 height 17
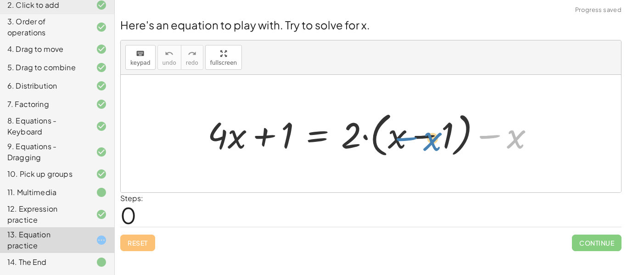
drag, startPoint x: 499, startPoint y: 138, endPoint x: 414, endPoint y: 140, distance: 84.9
click at [414, 140] on div at bounding box center [374, 133] width 343 height 53
click at [392, 134] on div at bounding box center [374, 133] width 343 height 53
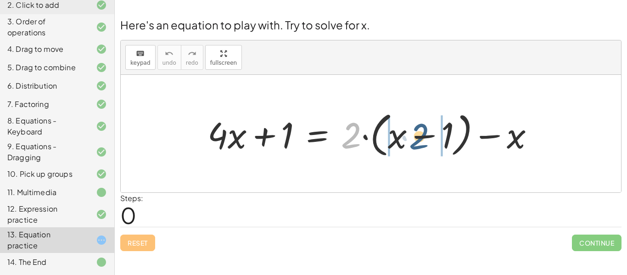
drag, startPoint x: 361, startPoint y: 137, endPoint x: 429, endPoint y: 138, distance: 67.9
click at [429, 138] on div at bounding box center [374, 133] width 343 height 53
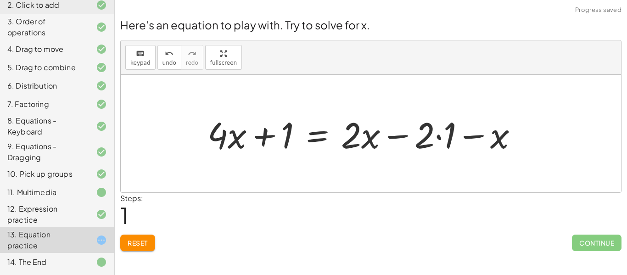
click at [436, 136] on div at bounding box center [366, 133] width 327 height 47
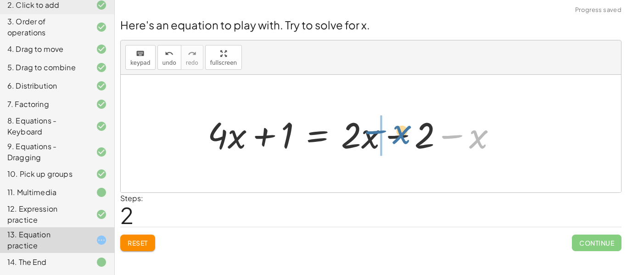
drag, startPoint x: 475, startPoint y: 140, endPoint x: 398, endPoint y: 135, distance: 77.2
click at [398, 135] on div at bounding box center [356, 133] width 306 height 47
click at [361, 136] on div at bounding box center [356, 133] width 306 height 47
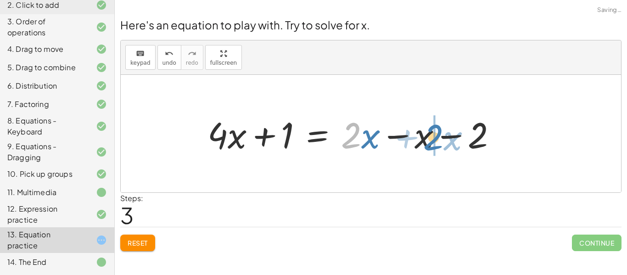
drag, startPoint x: 361, startPoint y: 136, endPoint x: 443, endPoint y: 138, distance: 82.6
click at [443, 138] on div at bounding box center [356, 133] width 306 height 47
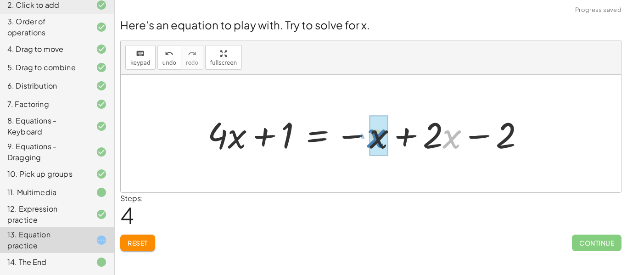
drag, startPoint x: 450, startPoint y: 131, endPoint x: 374, endPoint y: 130, distance: 75.7
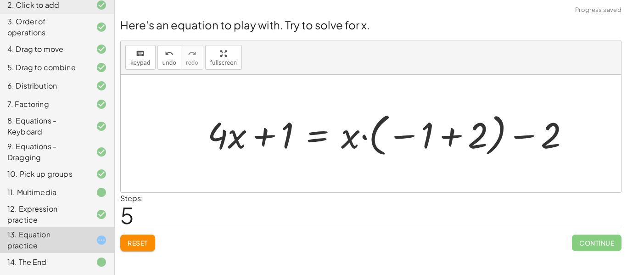
click at [372, 137] on div at bounding box center [392, 133] width 379 height 51
click at [450, 139] on div at bounding box center [392, 133] width 379 height 51
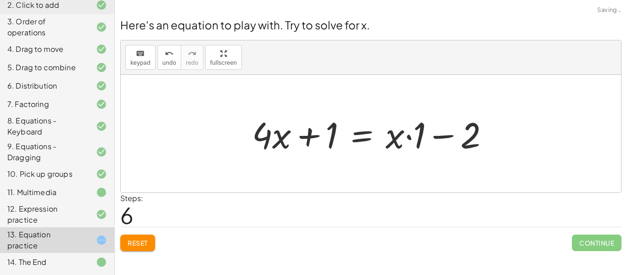
click at [448, 136] on div at bounding box center [374, 133] width 254 height 47
click at [426, 137] on div at bounding box center [374, 133] width 254 height 47
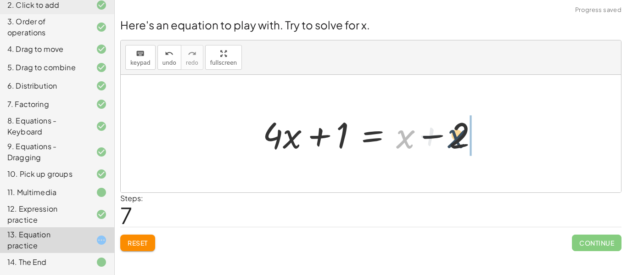
drag, startPoint x: 412, startPoint y: 138, endPoint x: 469, endPoint y: 138, distance: 56.9
click at [469, 138] on div at bounding box center [374, 133] width 232 height 47
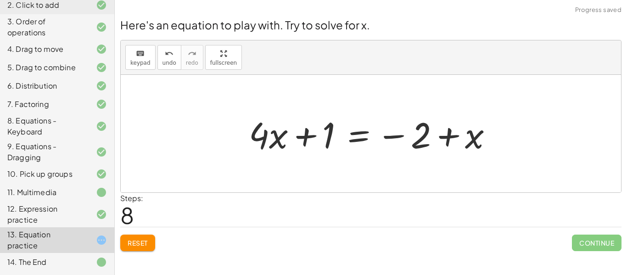
click at [452, 132] on div at bounding box center [374, 133] width 260 height 47
click at [411, 133] on div at bounding box center [374, 133] width 260 height 47
click at [375, 130] on div at bounding box center [374, 133] width 260 height 47
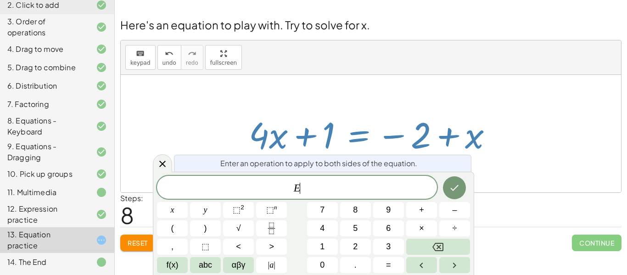
click at [123, 243] on button "Reset" at bounding box center [137, 243] width 35 height 17
